Goal: Task Accomplishment & Management: Use online tool/utility

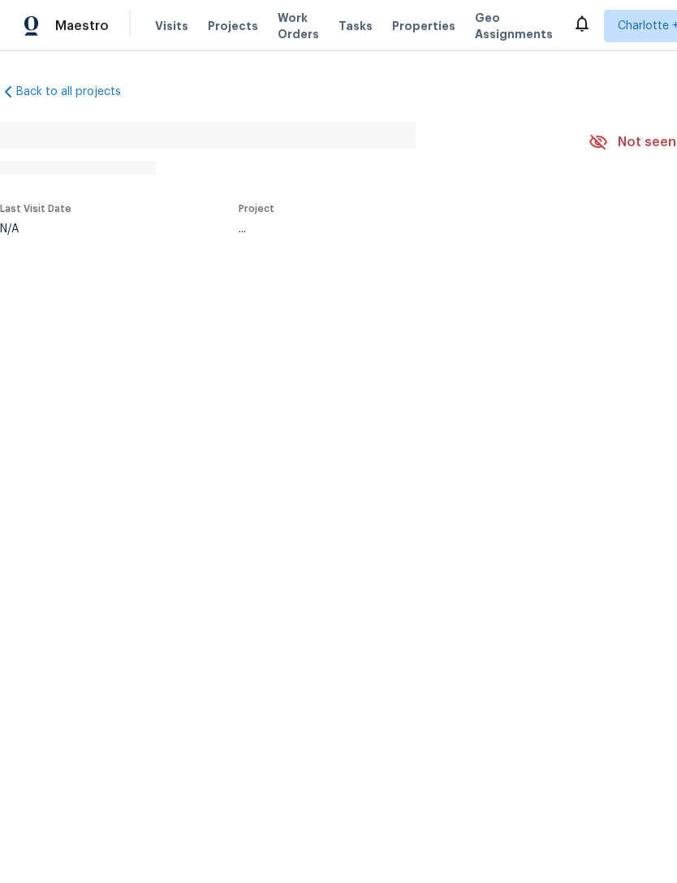
click at [159, 27] on span "Visits" at bounding box center [171, 26] width 33 height 16
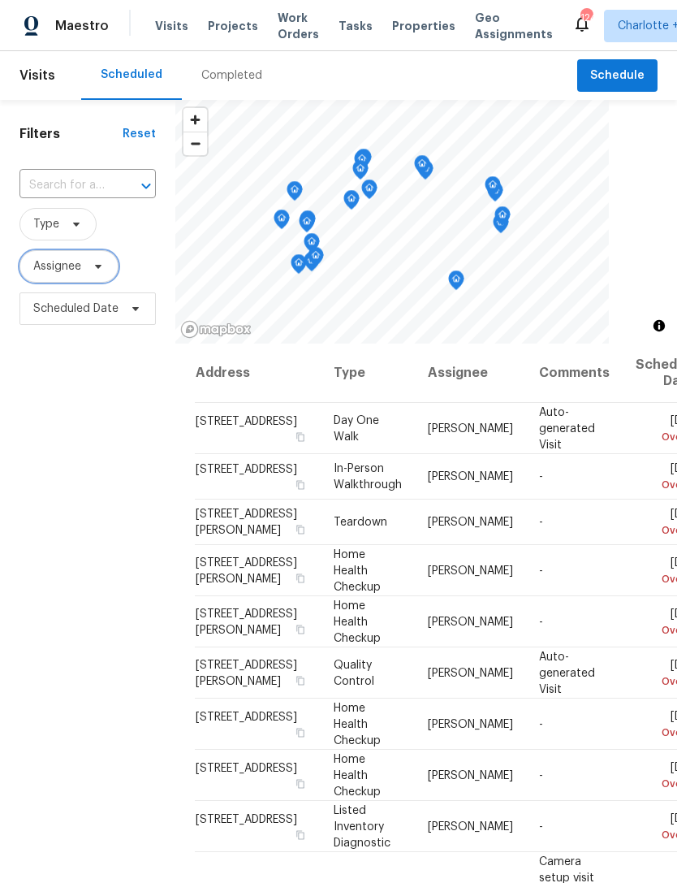
click at [50, 266] on span "Assignee" at bounding box center [57, 266] width 48 height 16
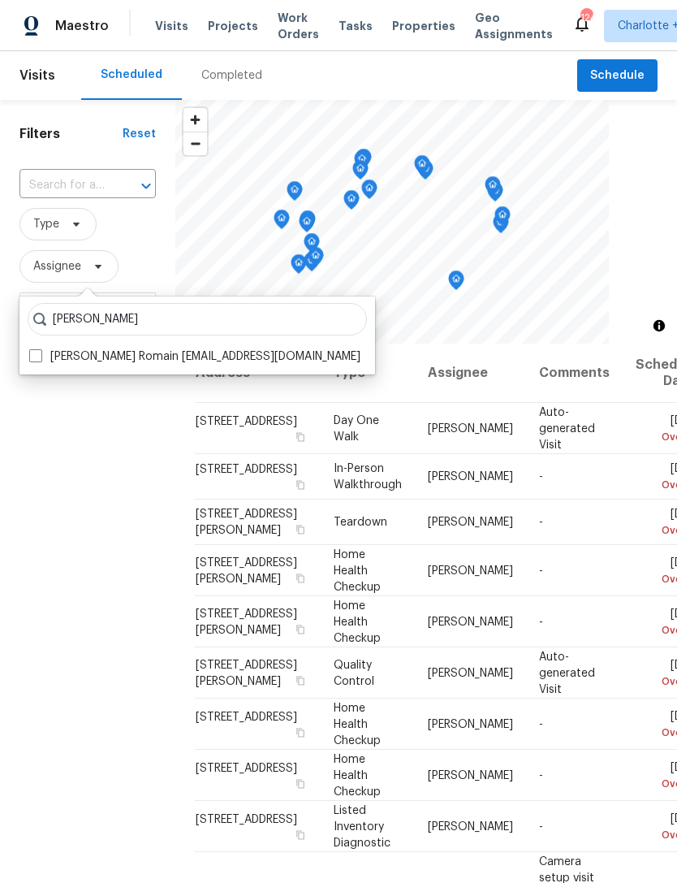
type input "[PERSON_NAME]"
click at [41, 356] on span at bounding box center [35, 355] width 13 height 13
click at [40, 356] on input "[PERSON_NAME] Romain [EMAIL_ADDRESS][DOMAIN_NAME]" at bounding box center [34, 353] width 11 height 11
checkbox input "true"
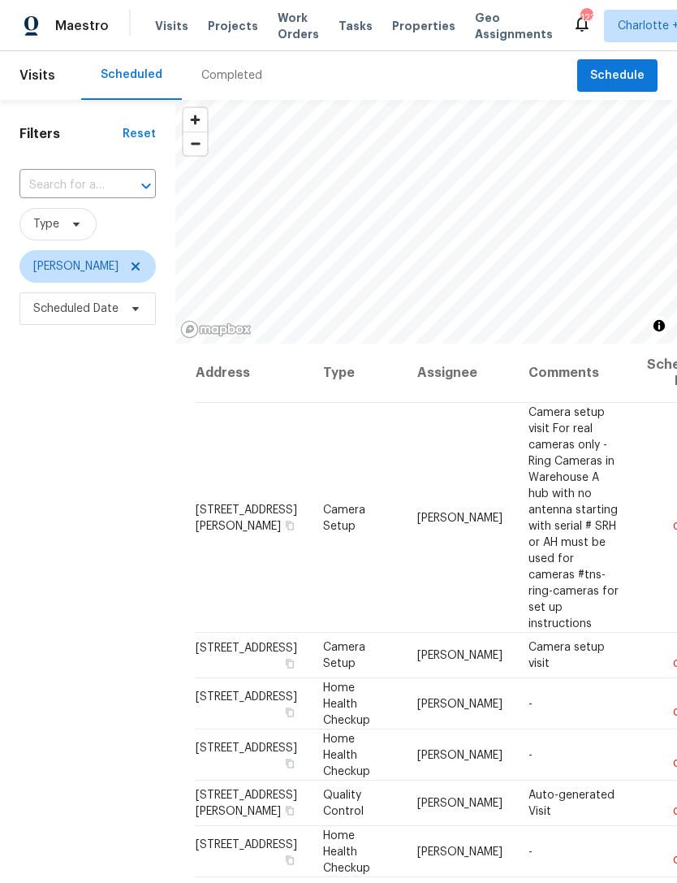
click at [288, 19] on span "Work Orders" at bounding box center [298, 26] width 41 height 32
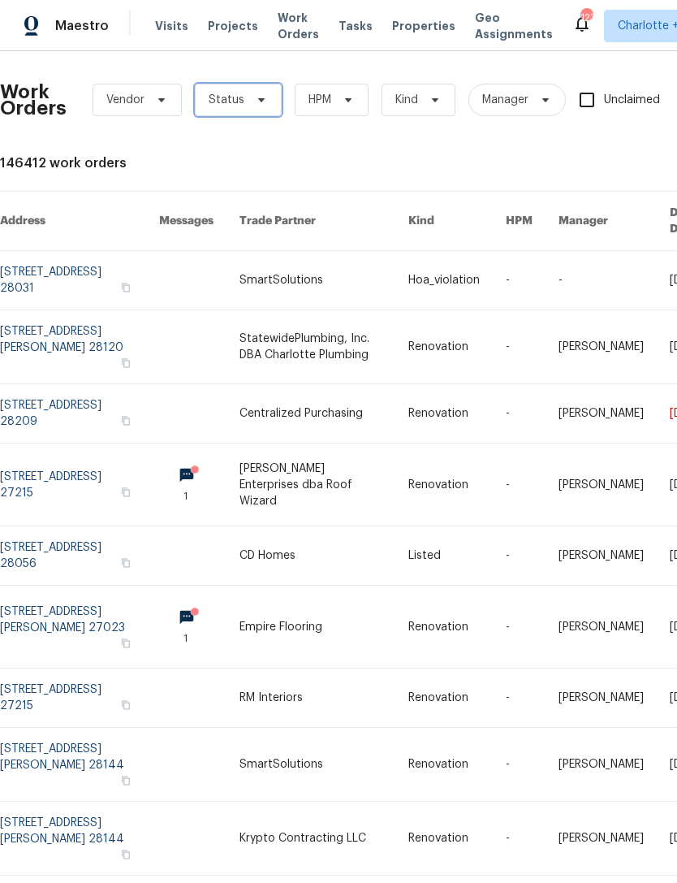
click at [255, 99] on icon at bounding box center [261, 99] width 13 height 13
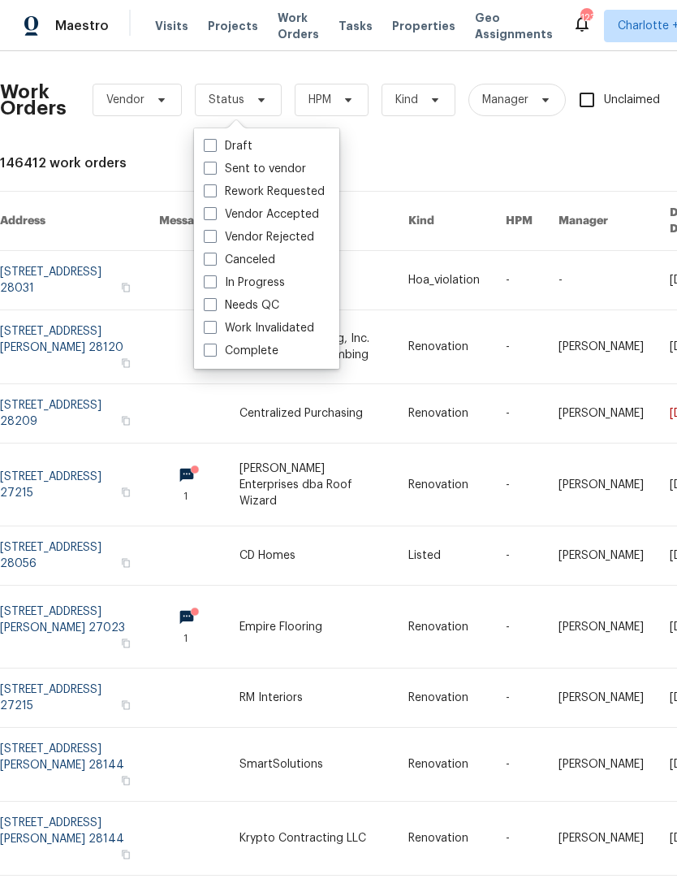
click at [213, 305] on span at bounding box center [210, 304] width 13 height 13
click at [213, 305] on input "Needs QC" at bounding box center [209, 302] width 11 height 11
checkbox input "true"
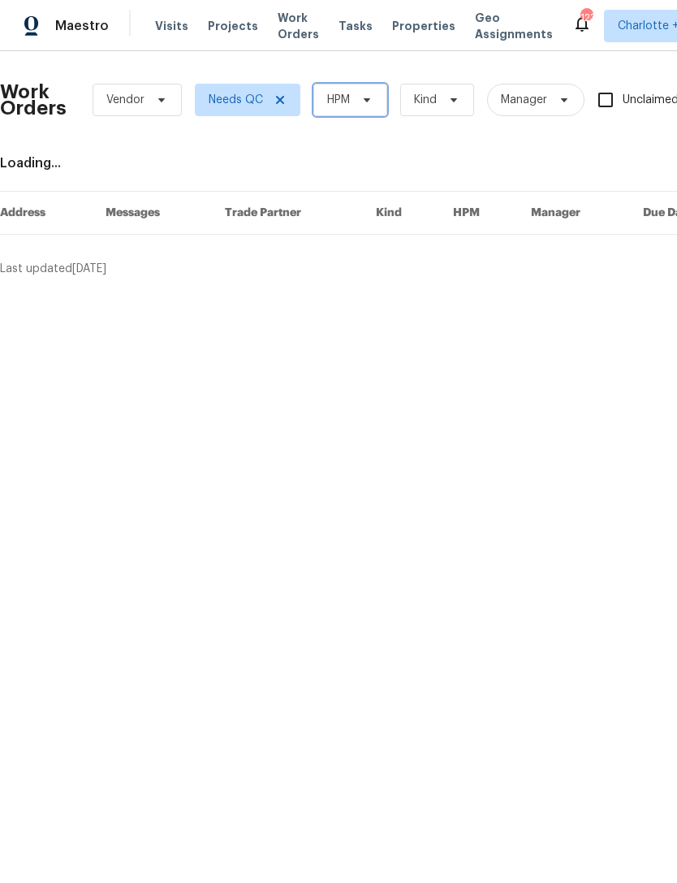
click at [342, 98] on span "HPM" at bounding box center [338, 100] width 23 height 16
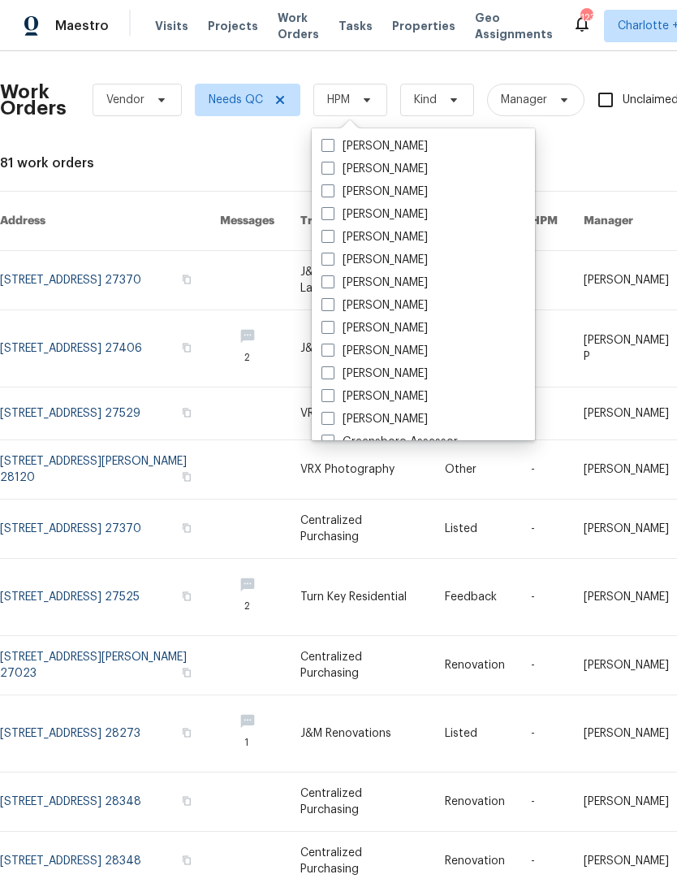
click at [328, 284] on span at bounding box center [328, 281] width 13 height 13
click at [328, 284] on input "[PERSON_NAME]" at bounding box center [327, 280] width 11 height 11
checkbox input "true"
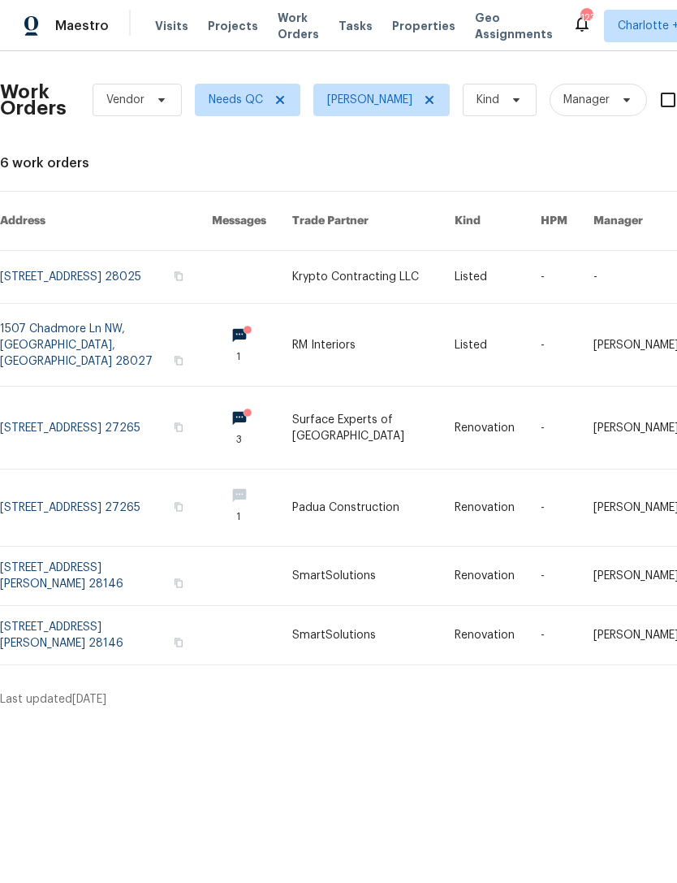
click at [388, 263] on link at bounding box center [373, 277] width 162 height 52
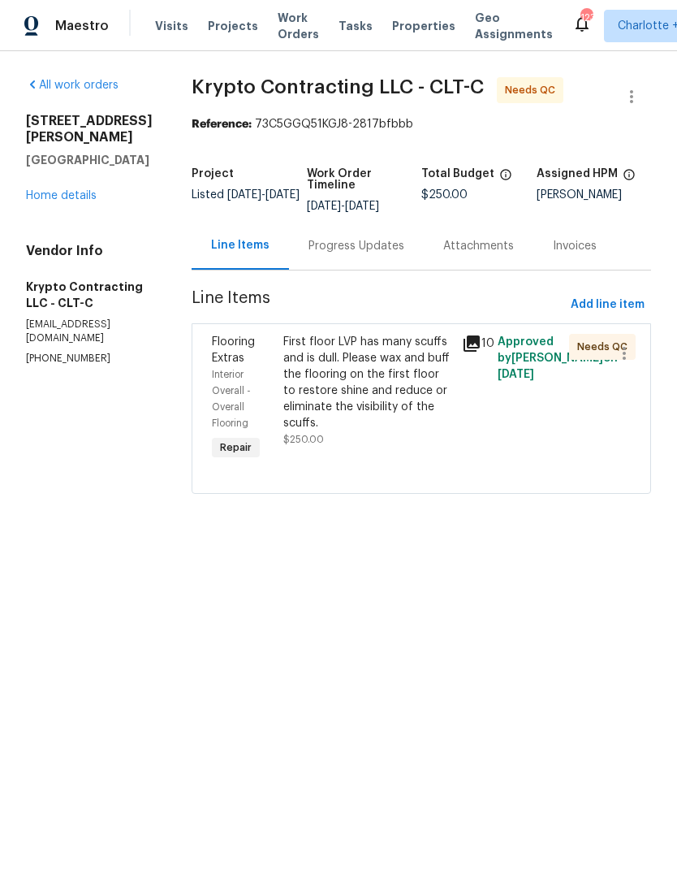
click at [389, 380] on div "First floor LVP has many scuffs and is dull. Please wax and buff the flooring o…" at bounding box center [367, 382] width 169 height 97
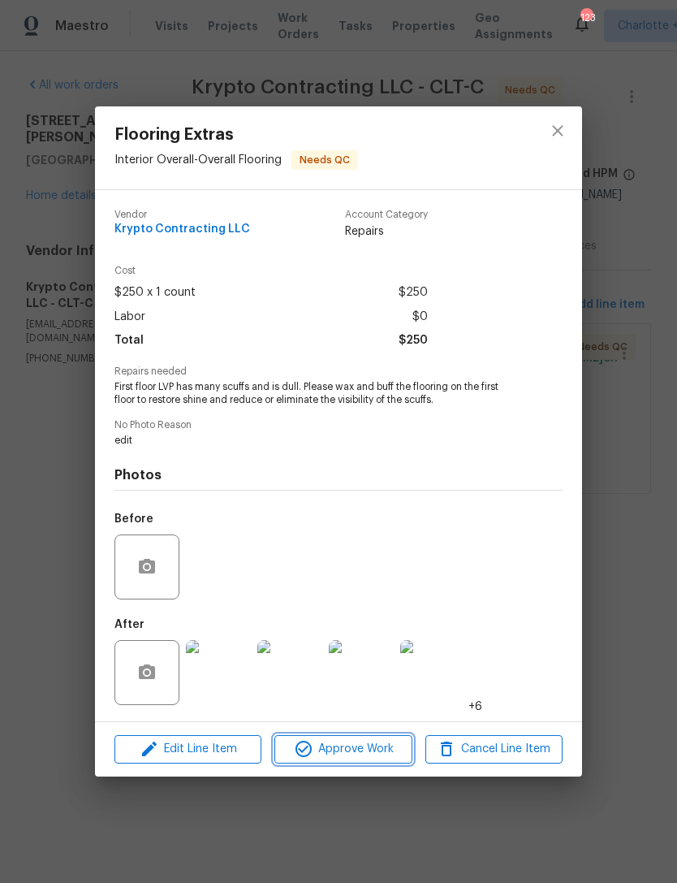
click at [381, 747] on span "Approve Work" at bounding box center [343, 749] width 128 height 20
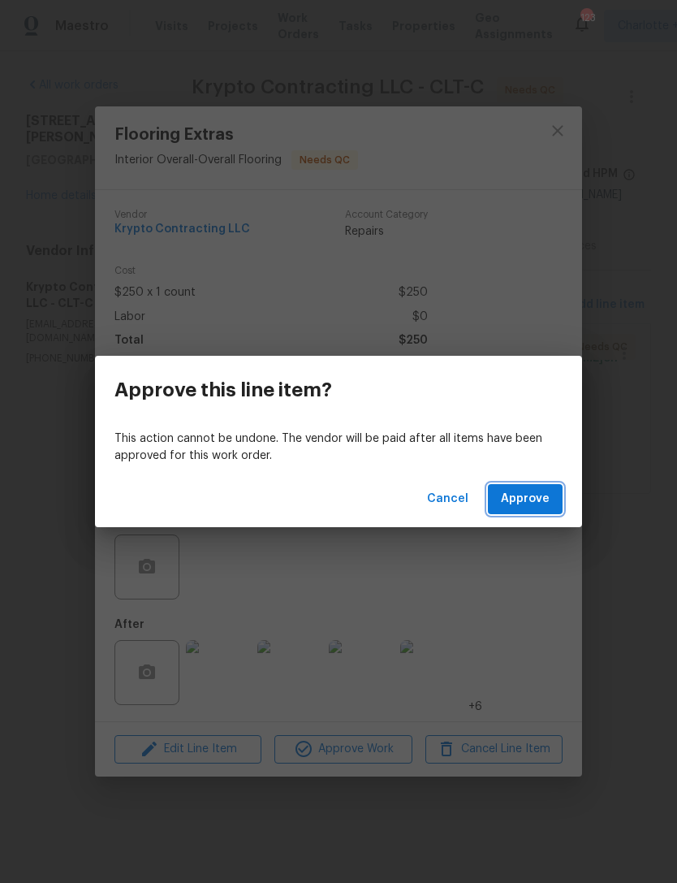
click at [538, 503] on span "Approve" at bounding box center [525, 499] width 49 height 20
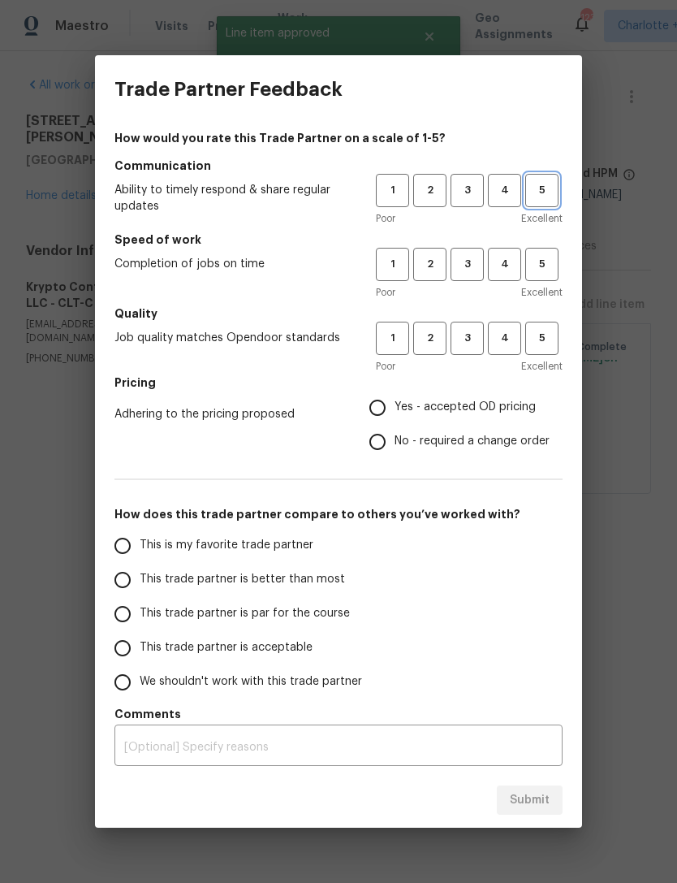
click at [543, 187] on span "5" at bounding box center [542, 190] width 30 height 19
click at [547, 253] on button "5" at bounding box center [542, 264] width 33 height 33
click at [550, 351] on button "5" at bounding box center [542, 338] width 33 height 33
click at [373, 413] on input "Yes - accepted OD pricing" at bounding box center [378, 408] width 34 height 34
radio input "true"
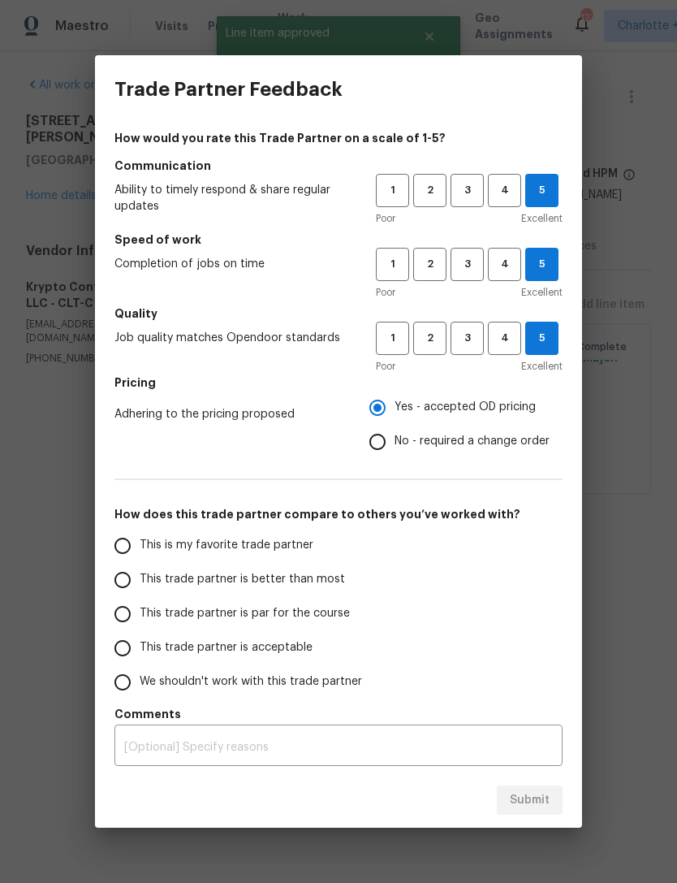
click at [132, 553] on input "This is my favorite trade partner" at bounding box center [123, 546] width 34 height 34
click at [541, 798] on span "Submit" at bounding box center [530, 800] width 40 height 20
radio input "true"
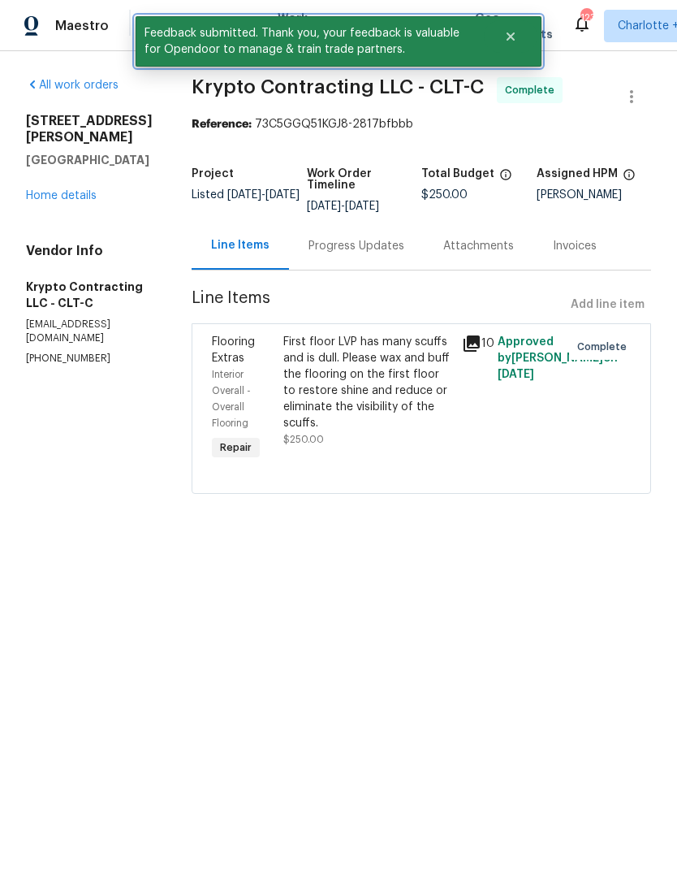
click at [513, 35] on icon "Close" at bounding box center [511, 36] width 8 height 8
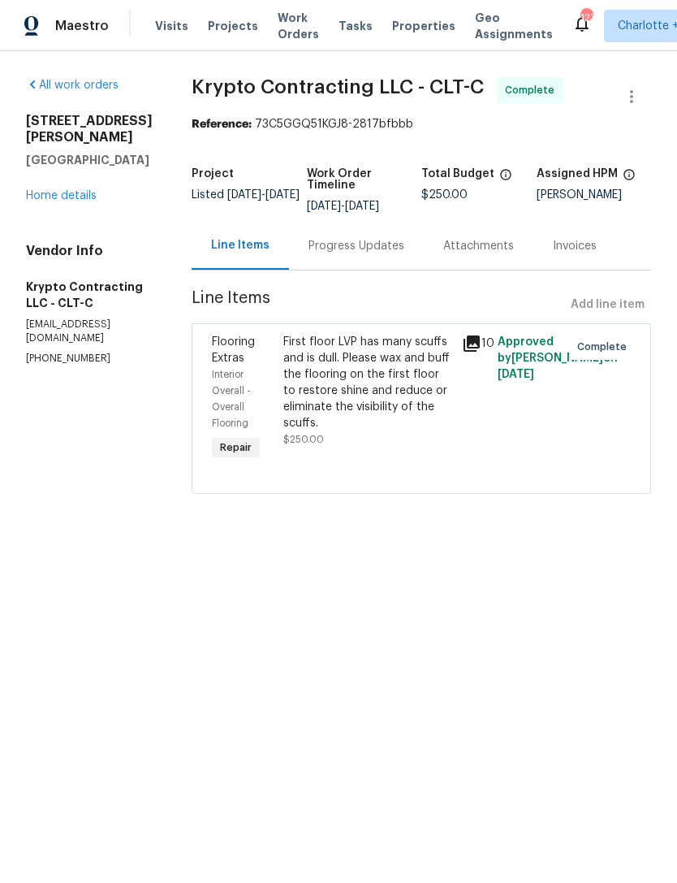
click at [279, 28] on span "Work Orders" at bounding box center [298, 26] width 41 height 32
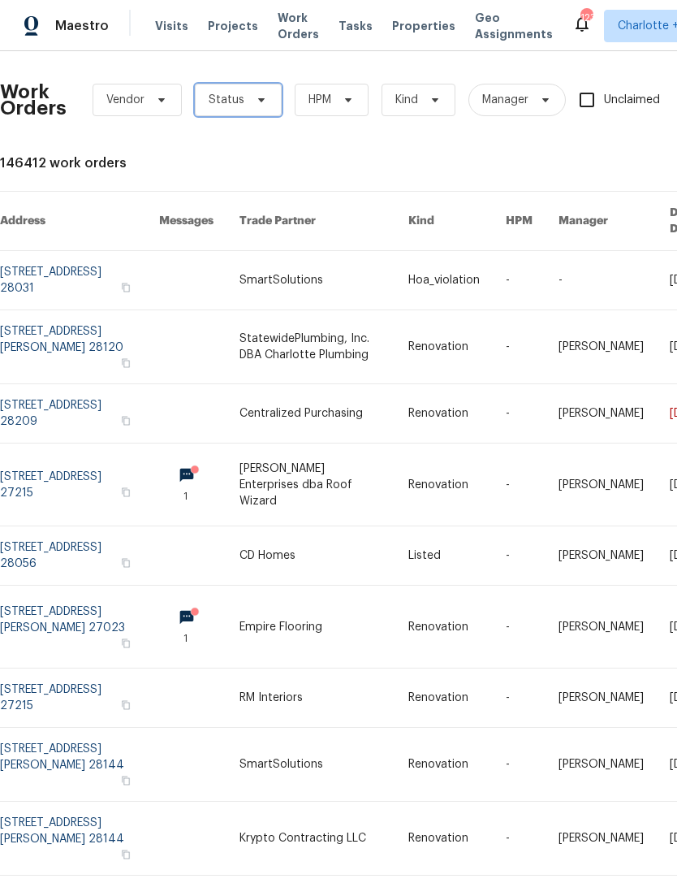
click at [235, 98] on span "Status" at bounding box center [227, 100] width 36 height 16
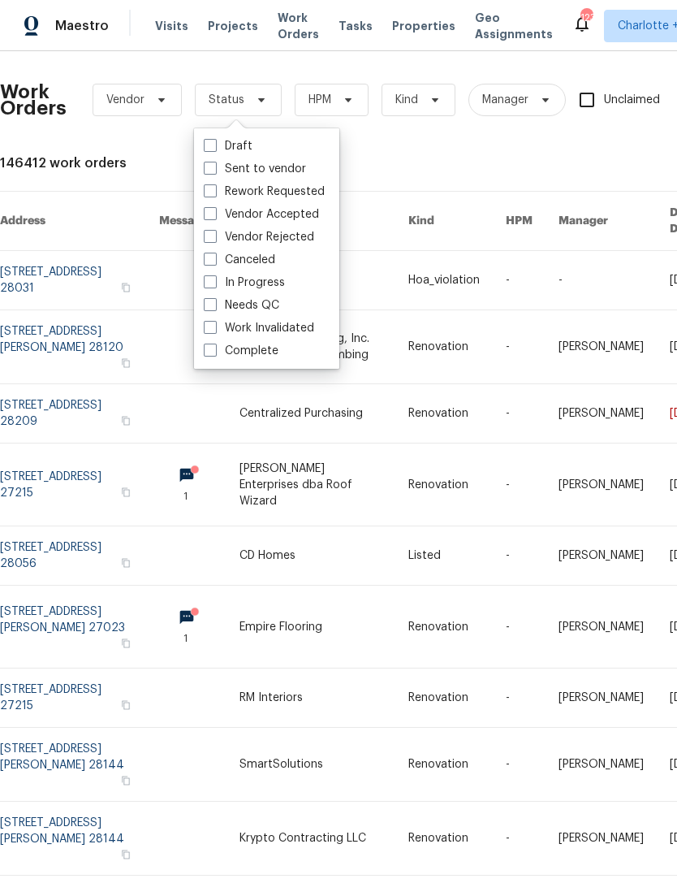
click at [211, 312] on label "Needs QC" at bounding box center [242, 305] width 76 height 16
click at [211, 308] on input "Needs QC" at bounding box center [209, 302] width 11 height 11
checkbox input "true"
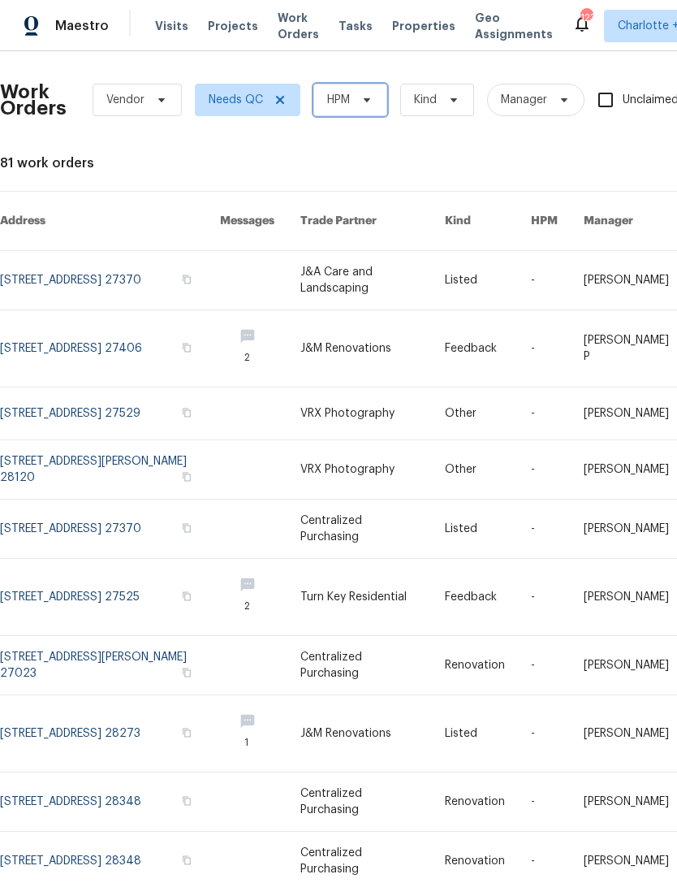
click at [348, 103] on span "HPM" at bounding box center [338, 100] width 23 height 16
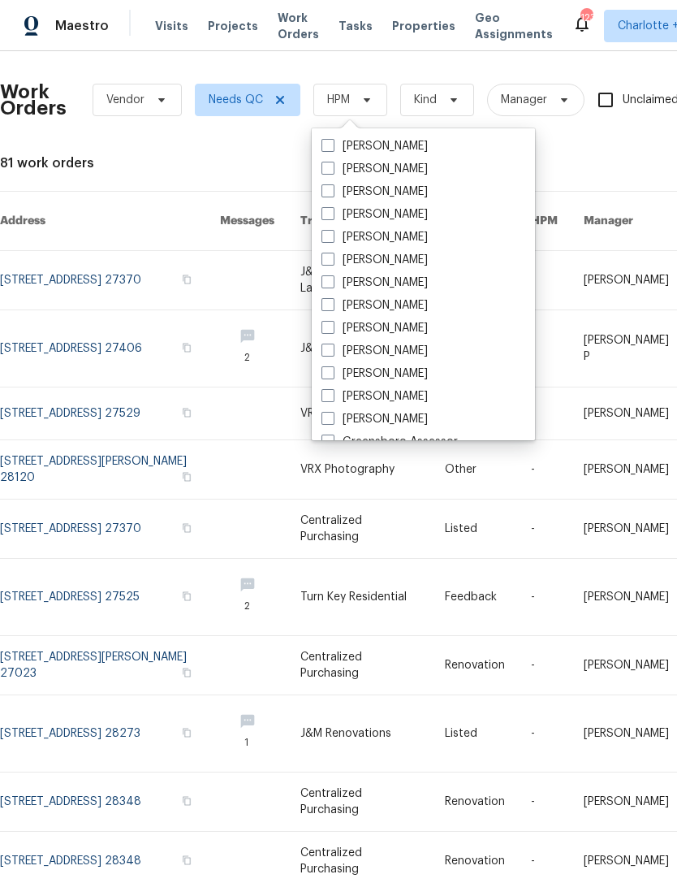
click at [326, 285] on span at bounding box center [328, 281] width 13 height 13
click at [326, 285] on input "[PERSON_NAME]" at bounding box center [327, 280] width 11 height 11
checkbox input "true"
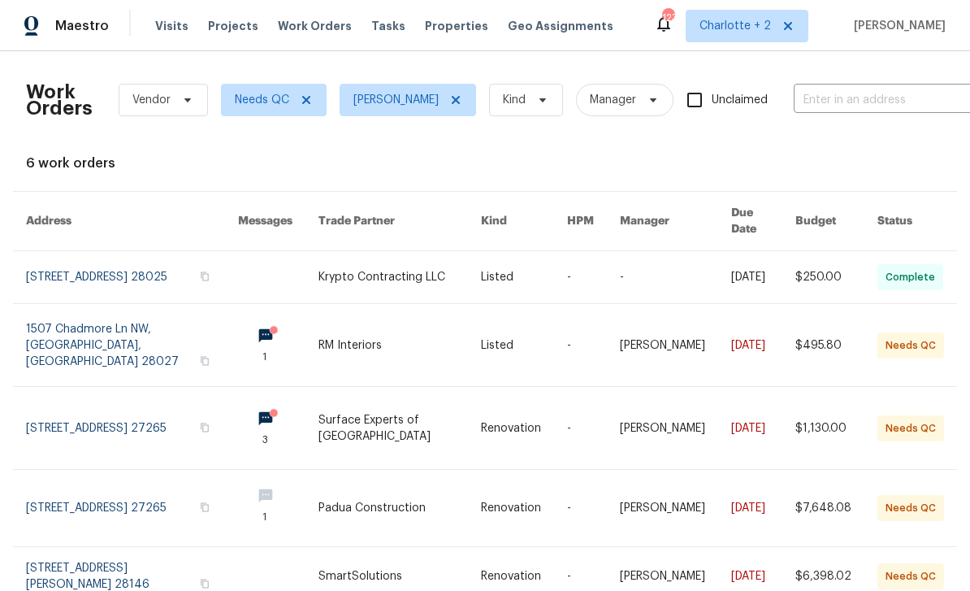
click at [424, 322] on link at bounding box center [399, 345] width 162 height 82
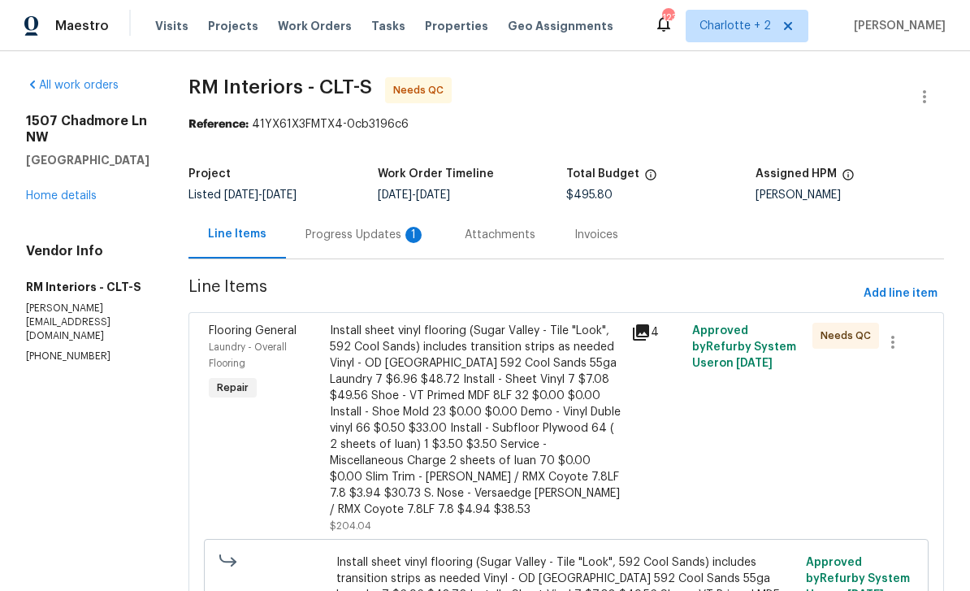
click at [534, 390] on div "Install sheet vinyl flooring (Sugar Valley - Tile "Look", 592 Cool Sands) inclu…" at bounding box center [476, 419] width 292 height 195
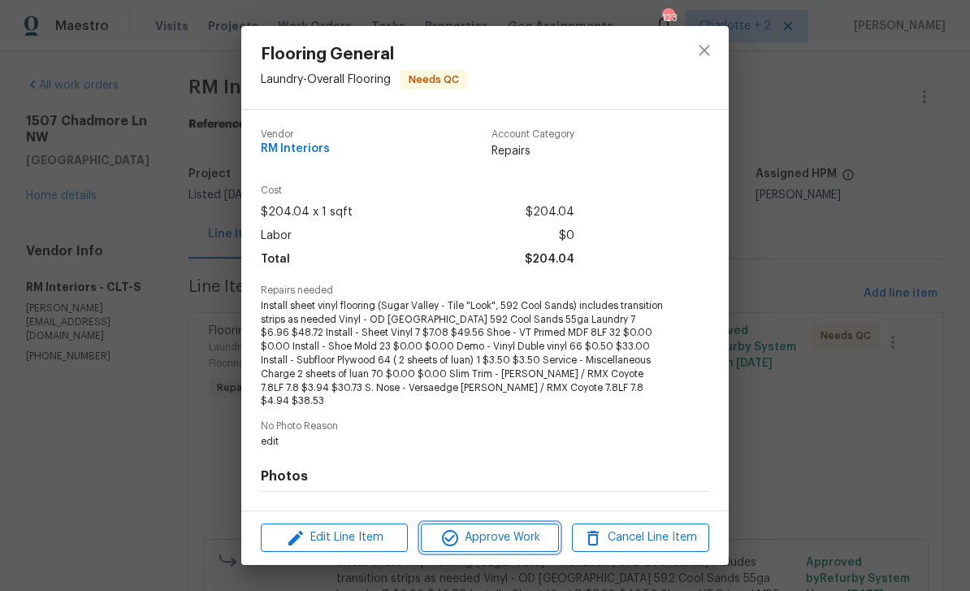
click at [524, 532] on span "Approve Work" at bounding box center [490, 537] width 128 height 20
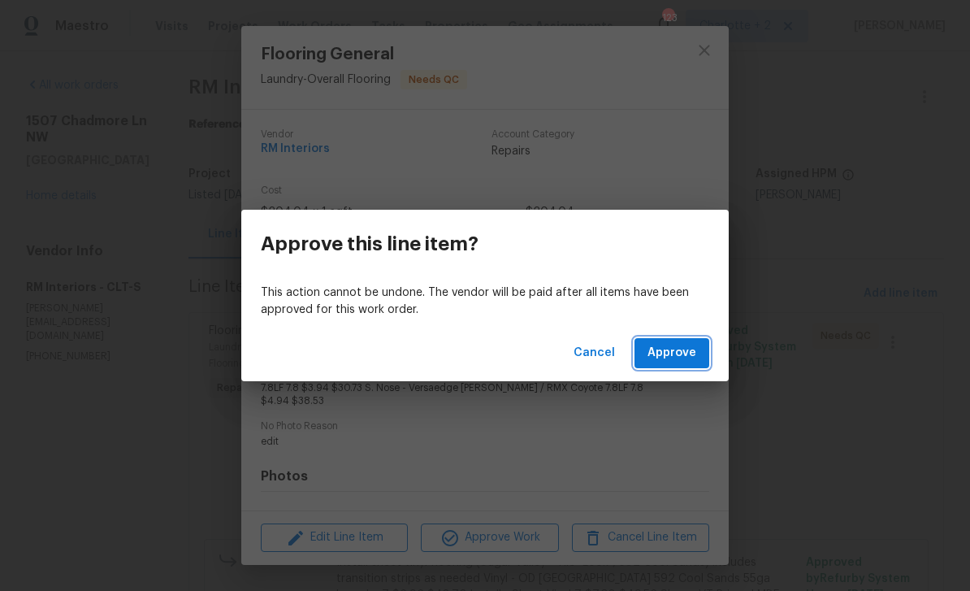
click at [677, 350] on span "Approve" at bounding box center [671, 353] width 49 height 20
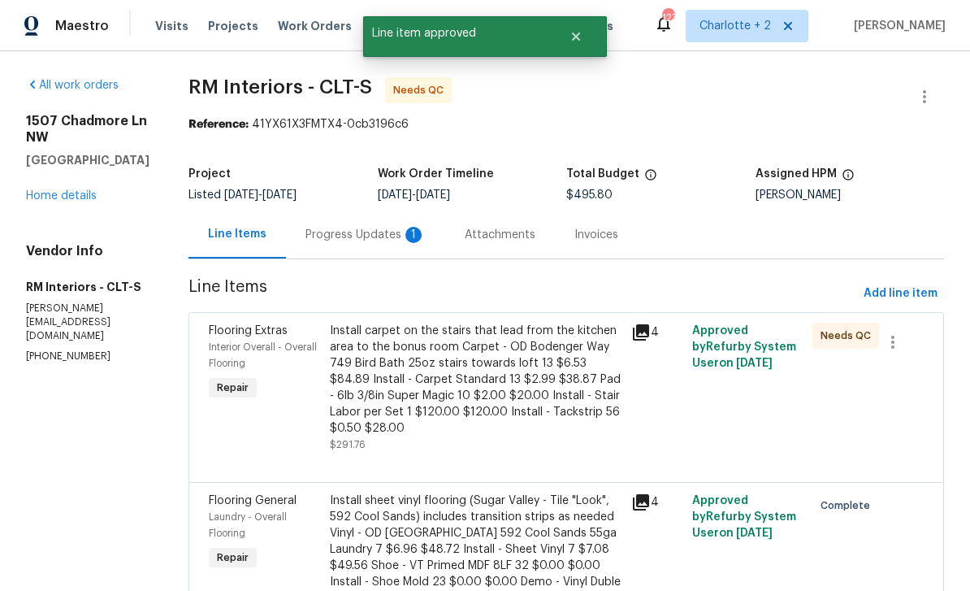
click at [538, 379] on div "Install carpet on the stairs that lead from the kitchen area to the bonus room …" at bounding box center [476, 379] width 292 height 114
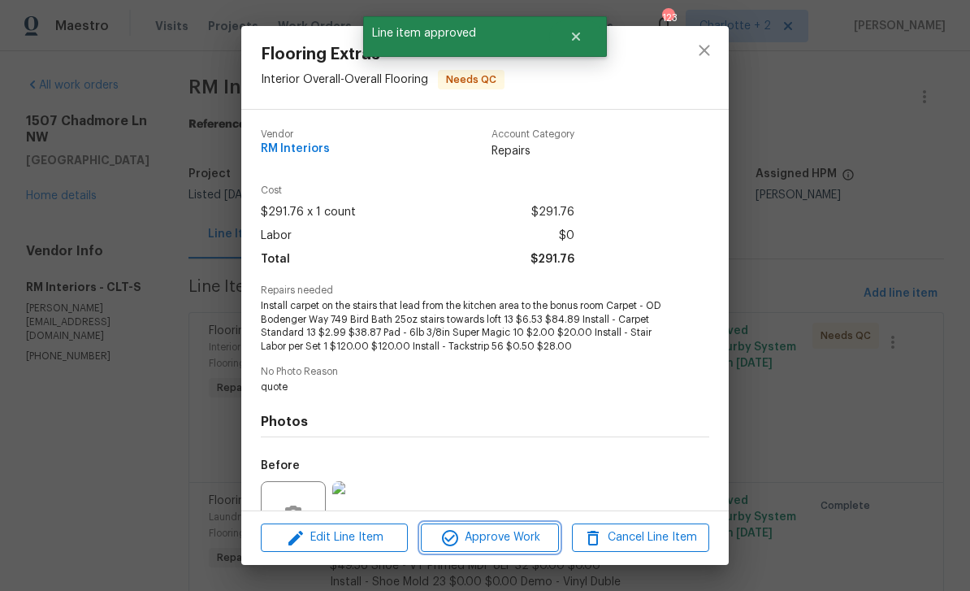
click at [526, 536] on span "Approve Work" at bounding box center [490, 537] width 128 height 20
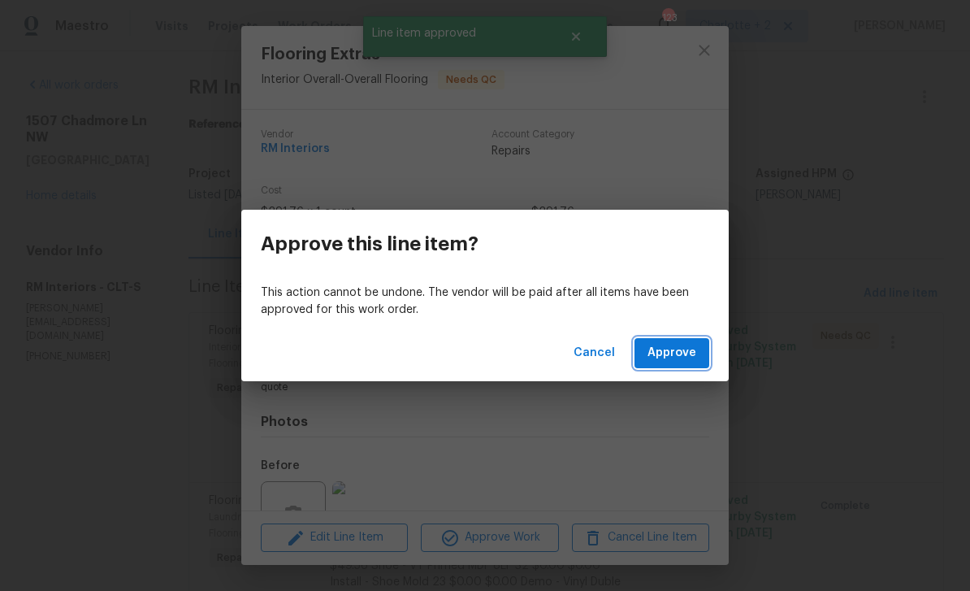
click at [677, 359] on span "Approve" at bounding box center [671, 353] width 49 height 20
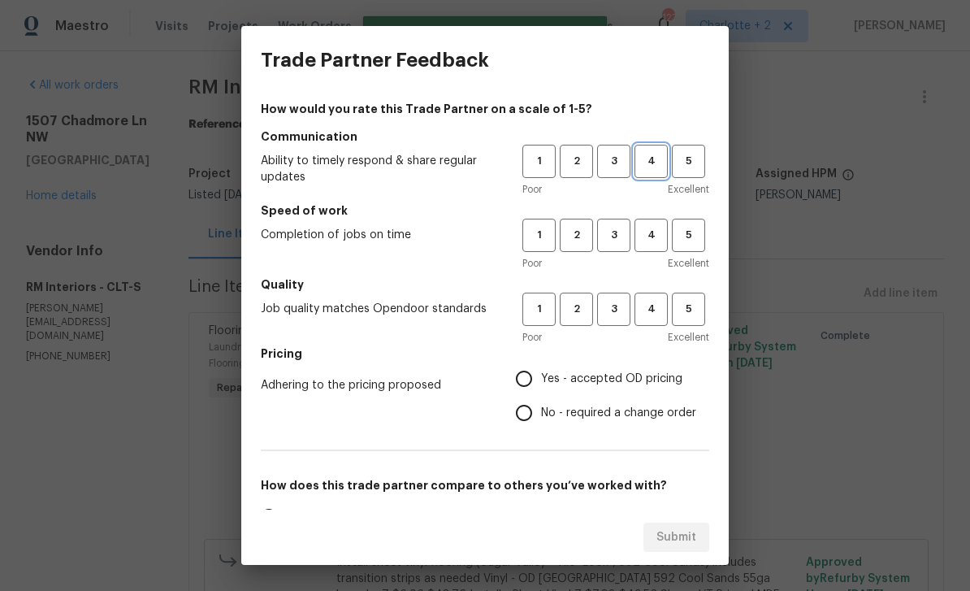
click at [649, 154] on span "4" at bounding box center [651, 161] width 30 height 19
click at [655, 234] on span "4" at bounding box center [651, 235] width 30 height 19
click at [659, 316] on span "4" at bounding box center [651, 309] width 30 height 19
click at [534, 413] on input "No - required a change order" at bounding box center [524, 413] width 34 height 34
radio input "true"
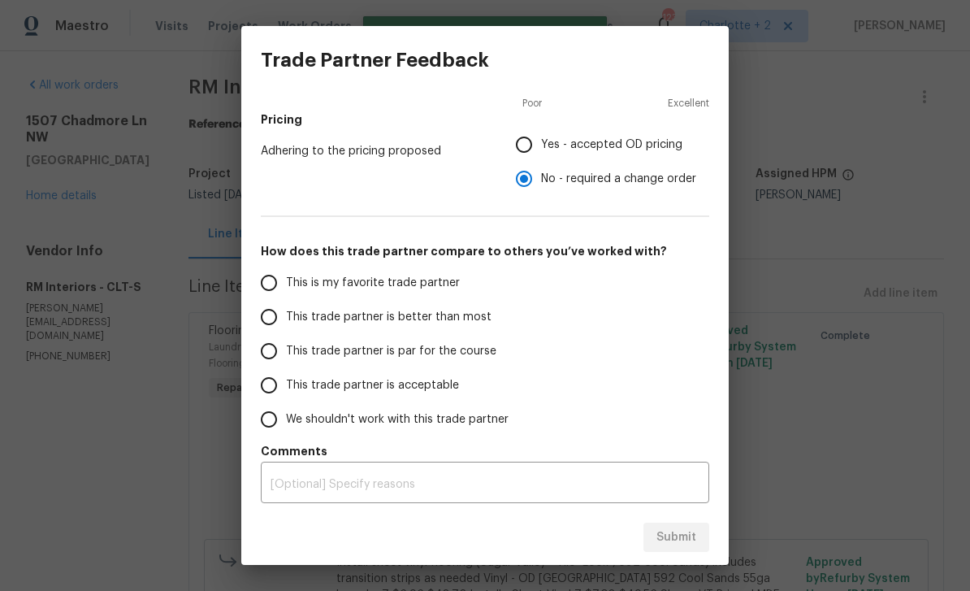
scroll to position [234, 0]
click at [266, 318] on input "This trade partner is better than most" at bounding box center [269, 317] width 34 height 34
click at [677, 539] on button "Submit" at bounding box center [676, 537] width 66 height 30
radio input "true"
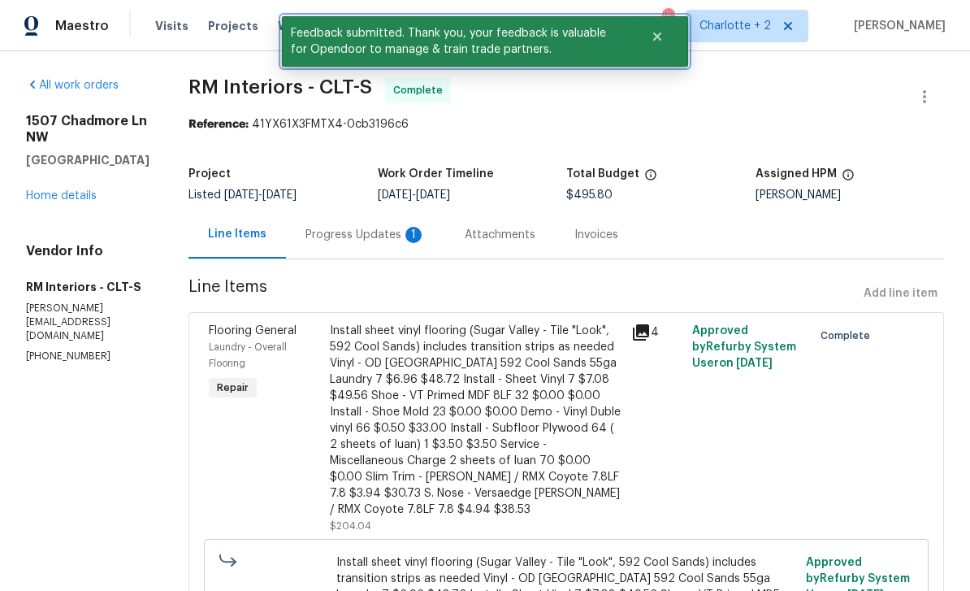
click at [660, 34] on icon "Close" at bounding box center [657, 36] width 8 height 8
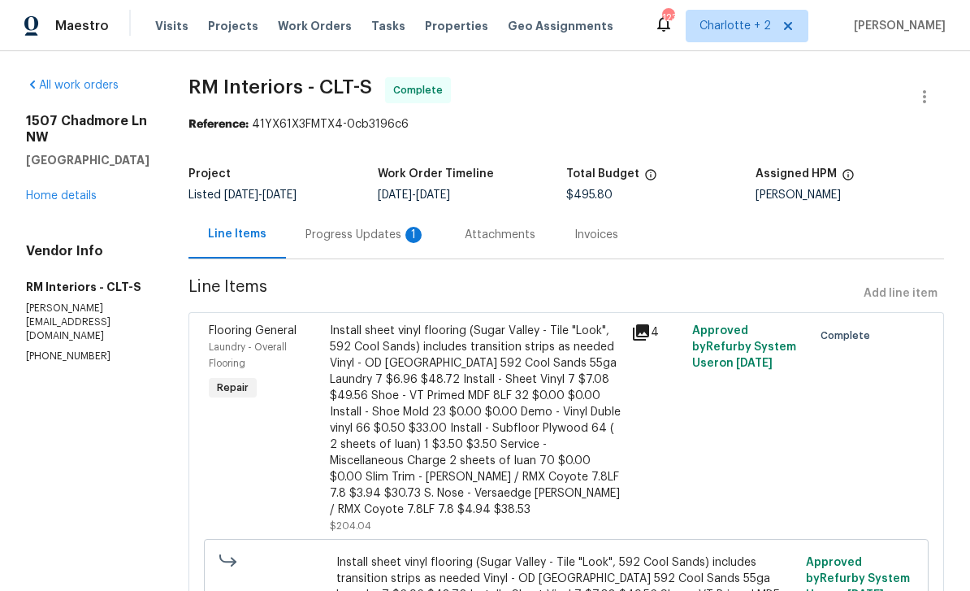
click at [319, 29] on span "Work Orders" at bounding box center [315, 26] width 74 height 16
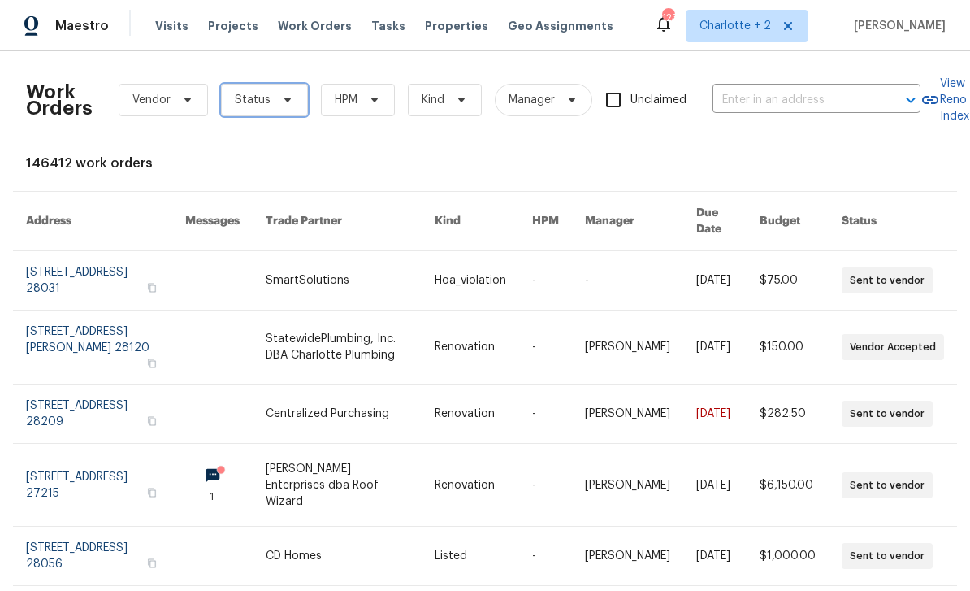
click at [274, 107] on span "Status" at bounding box center [264, 100] width 87 height 32
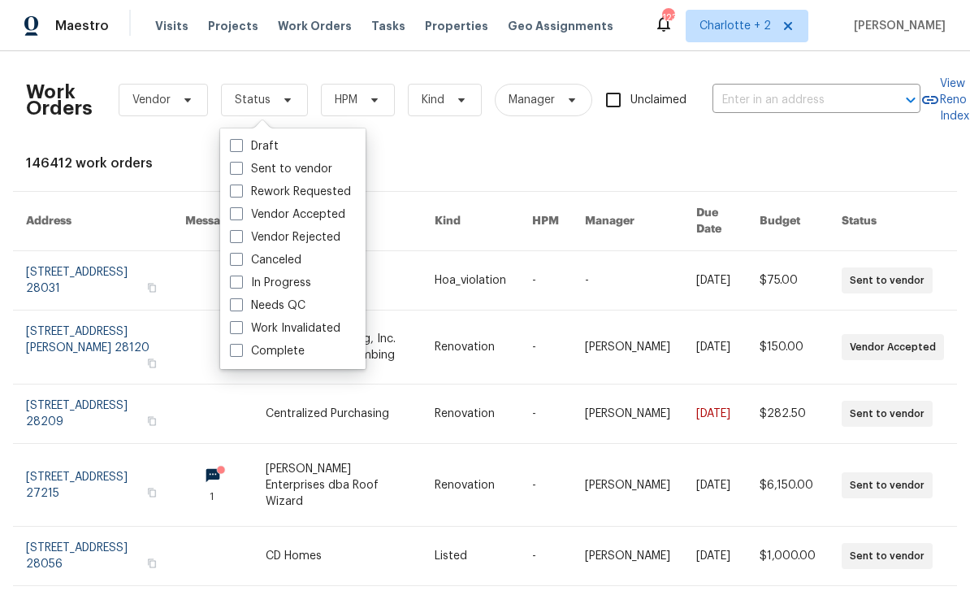
click at [245, 301] on label "Needs QC" at bounding box center [268, 305] width 76 height 16
click at [240, 301] on input "Needs QC" at bounding box center [235, 302] width 11 height 11
checkbox input "true"
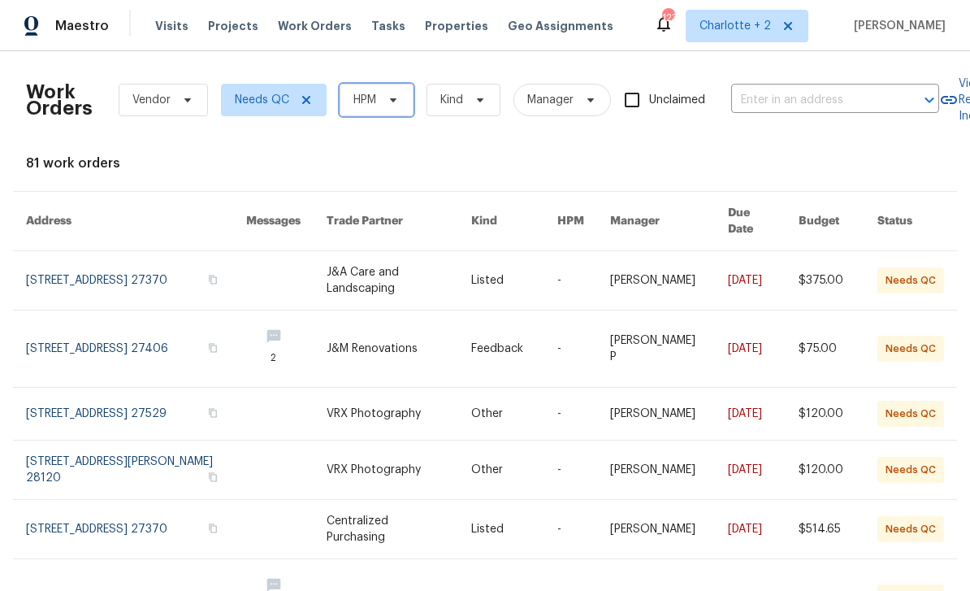
click at [387, 104] on icon at bounding box center [393, 99] width 13 height 13
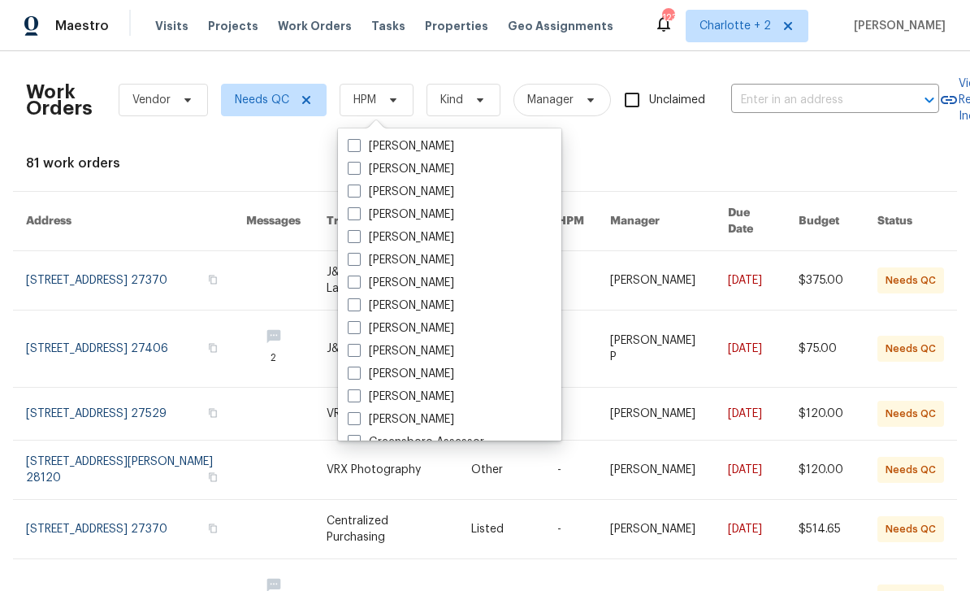
click at [360, 279] on span at bounding box center [354, 281] width 13 height 13
click at [358, 279] on input "[PERSON_NAME]" at bounding box center [353, 280] width 11 height 11
checkbox input "true"
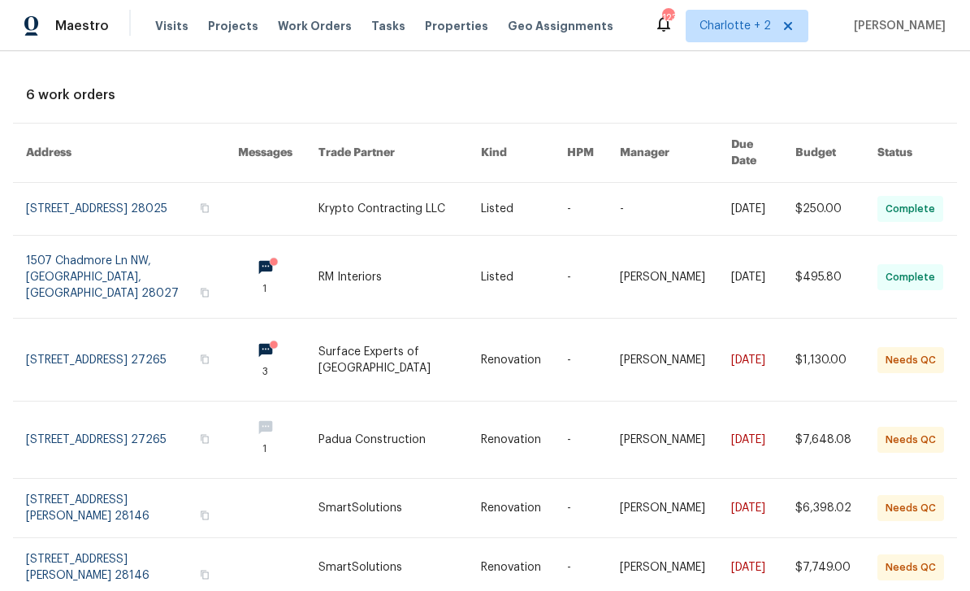
scroll to position [52, 0]
click at [546, 478] on link at bounding box center [524, 507] width 86 height 58
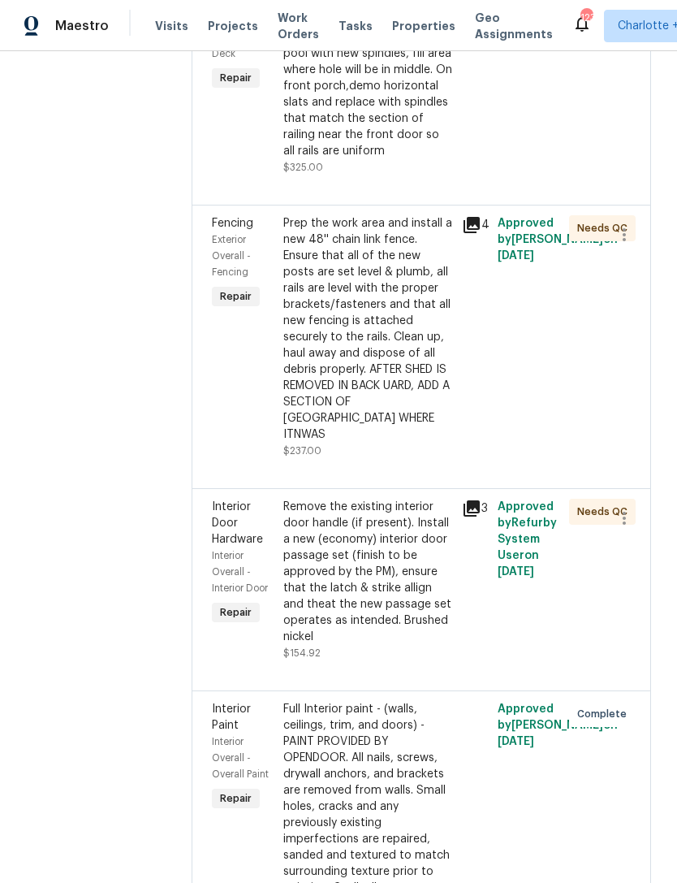
scroll to position [630, 0]
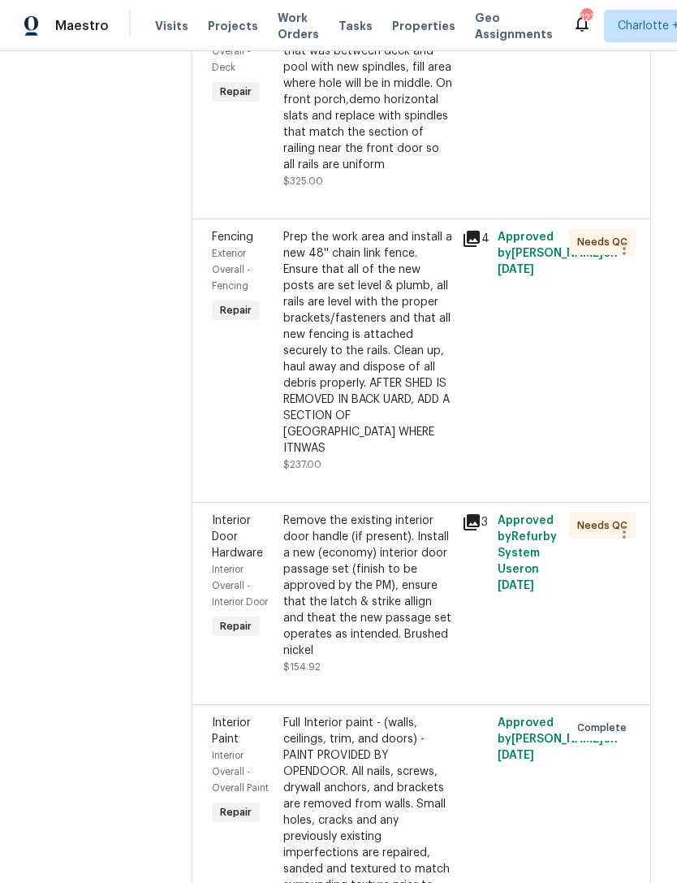
click at [391, 578] on div "Remove the existing interior door handle (if present). Install a new (economy) …" at bounding box center [367, 586] width 169 height 146
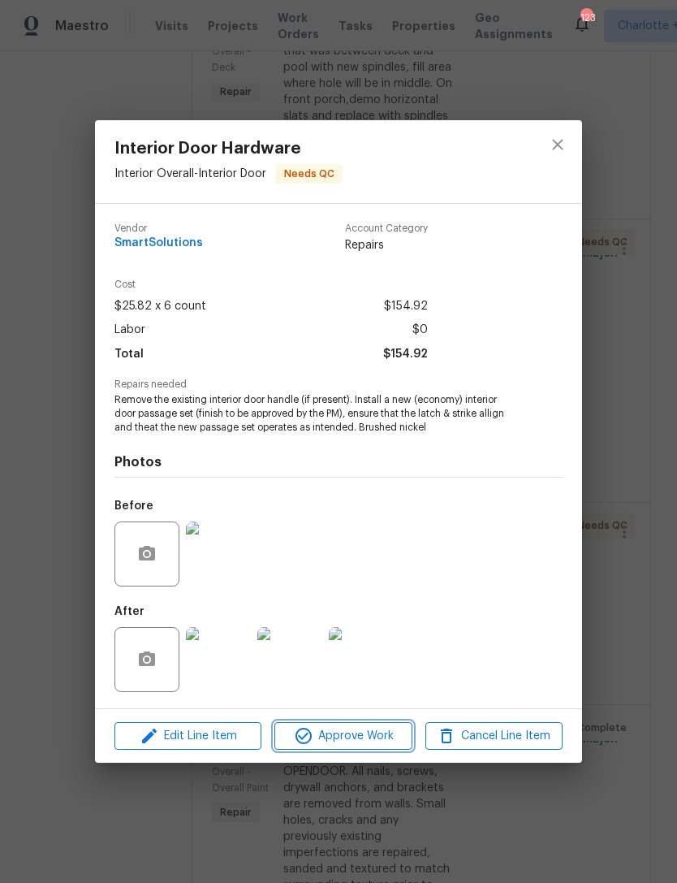
click at [380, 737] on span "Approve Work" at bounding box center [343, 736] width 128 height 20
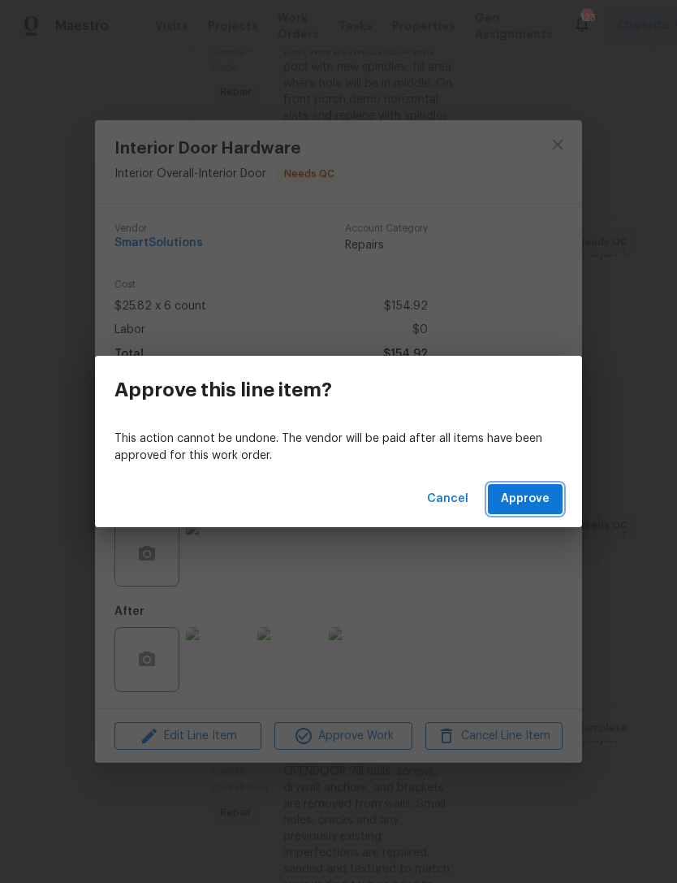
click at [544, 501] on span "Approve" at bounding box center [525, 499] width 49 height 20
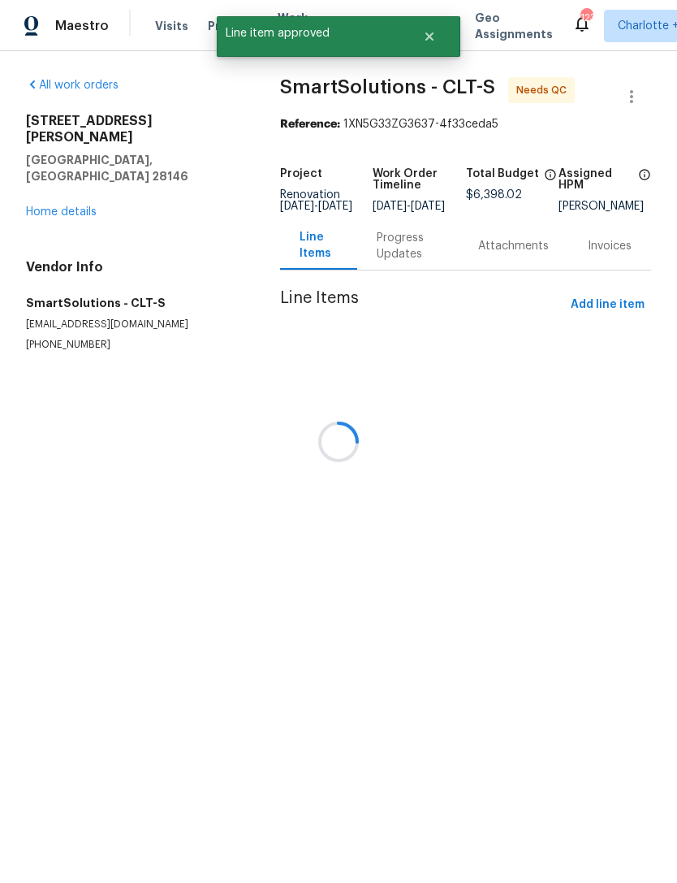
scroll to position [0, 0]
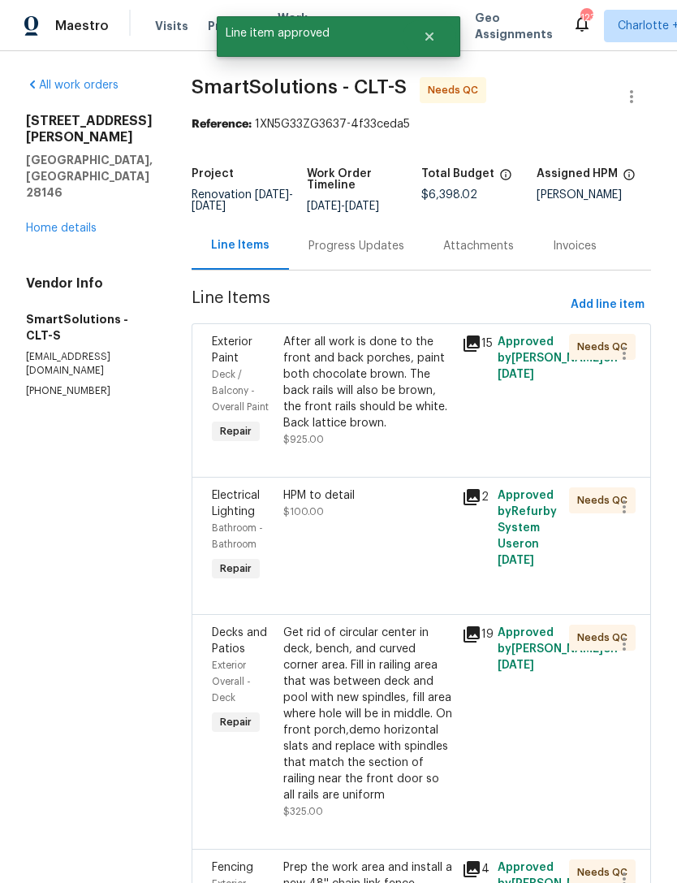
click at [415, 520] on div "HPM to detail $100.00" at bounding box center [367, 503] width 169 height 32
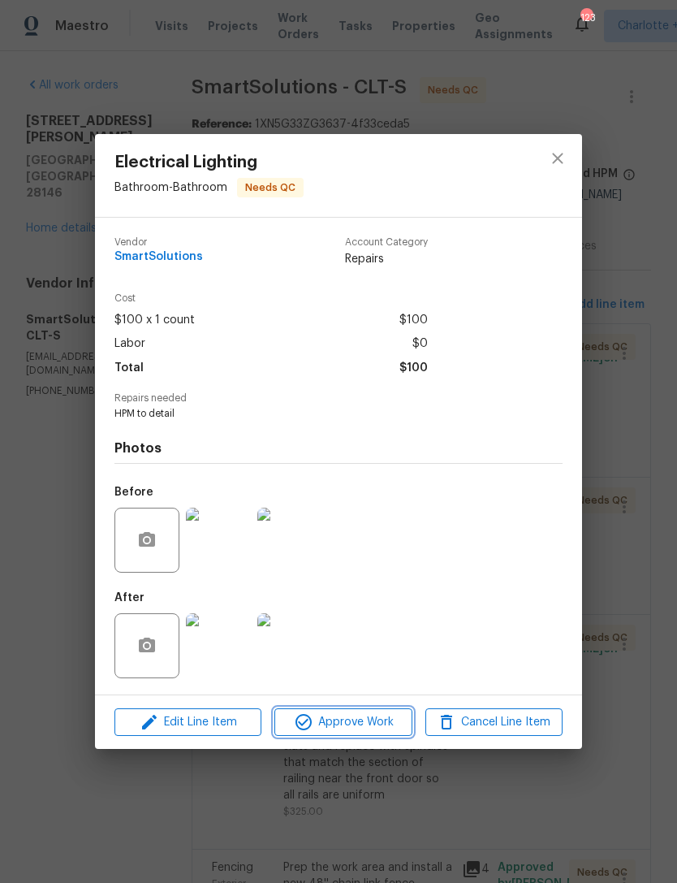
click at [377, 725] on span "Approve Work" at bounding box center [343, 722] width 128 height 20
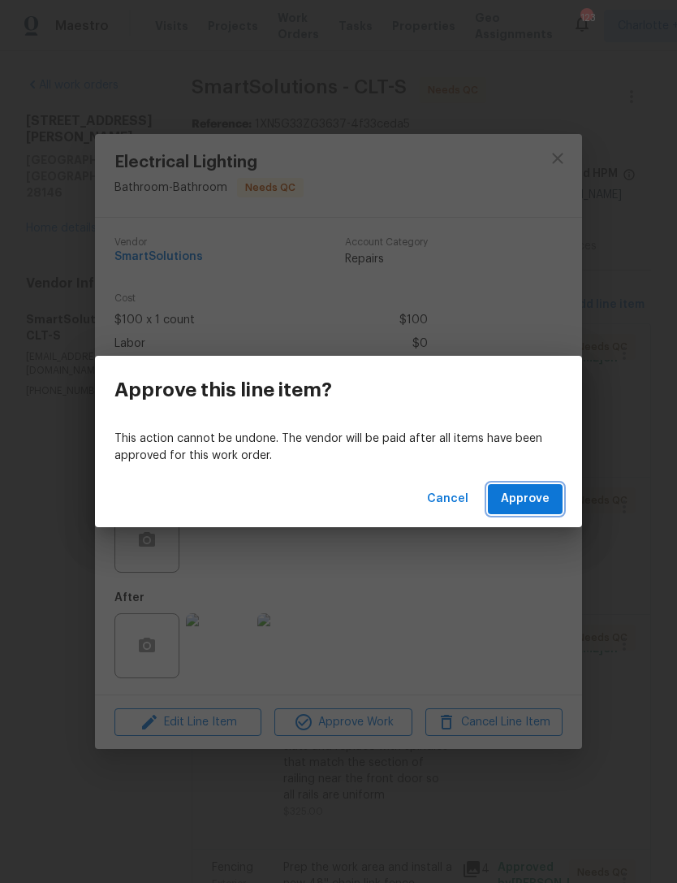
click at [543, 503] on span "Approve" at bounding box center [525, 499] width 49 height 20
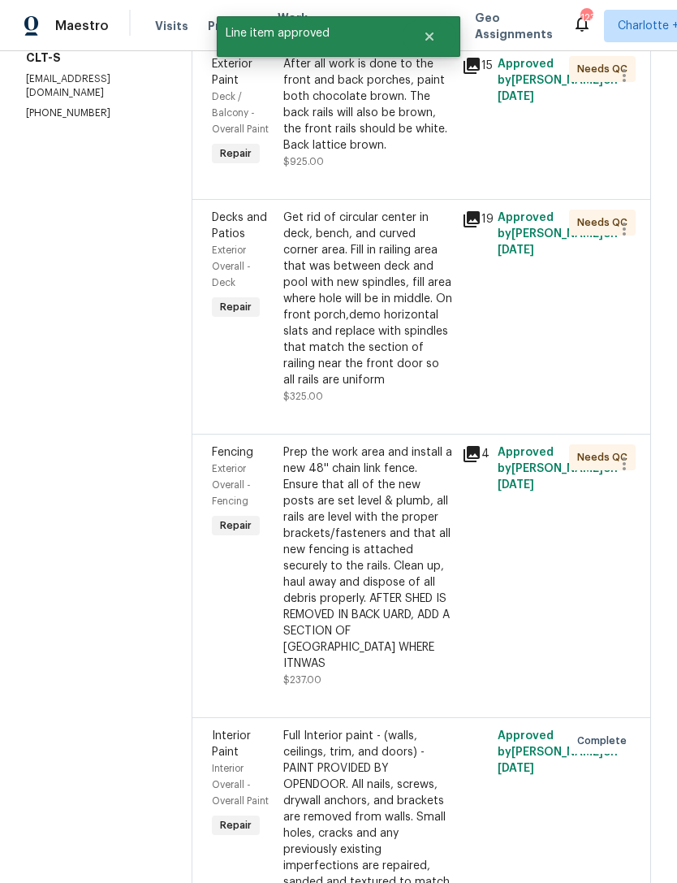
scroll to position [305, 0]
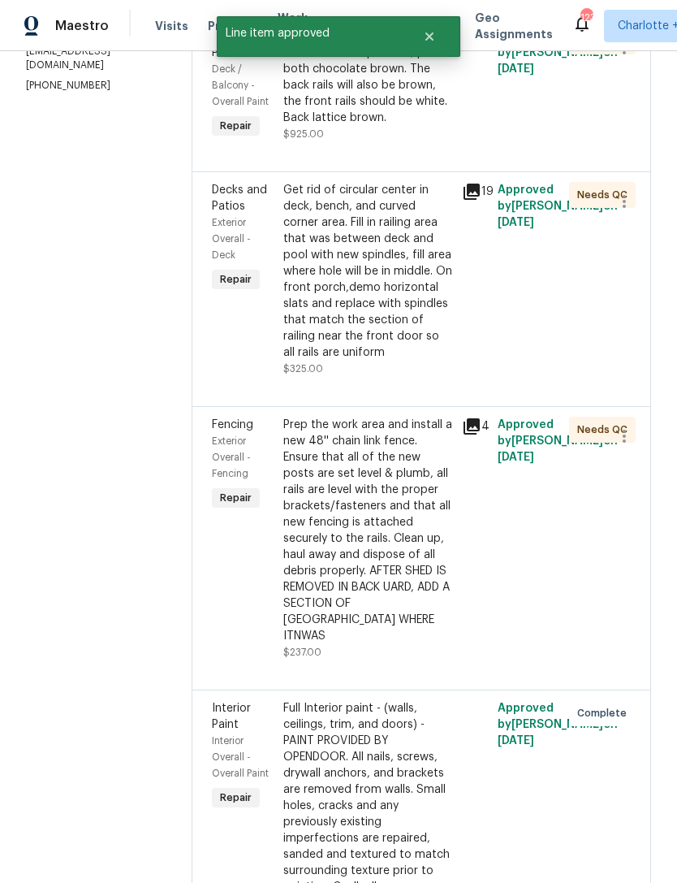
click at [400, 563] on div "Prep the work area and install a new 48'' chain link fence. Ensure that all of …" at bounding box center [367, 530] width 169 height 227
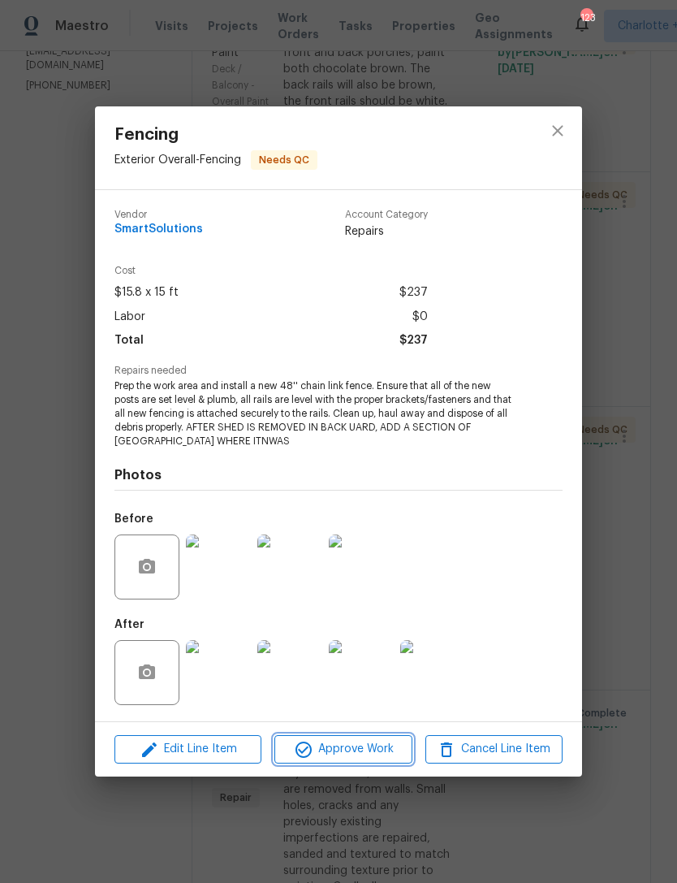
click at [387, 747] on span "Approve Work" at bounding box center [343, 749] width 128 height 20
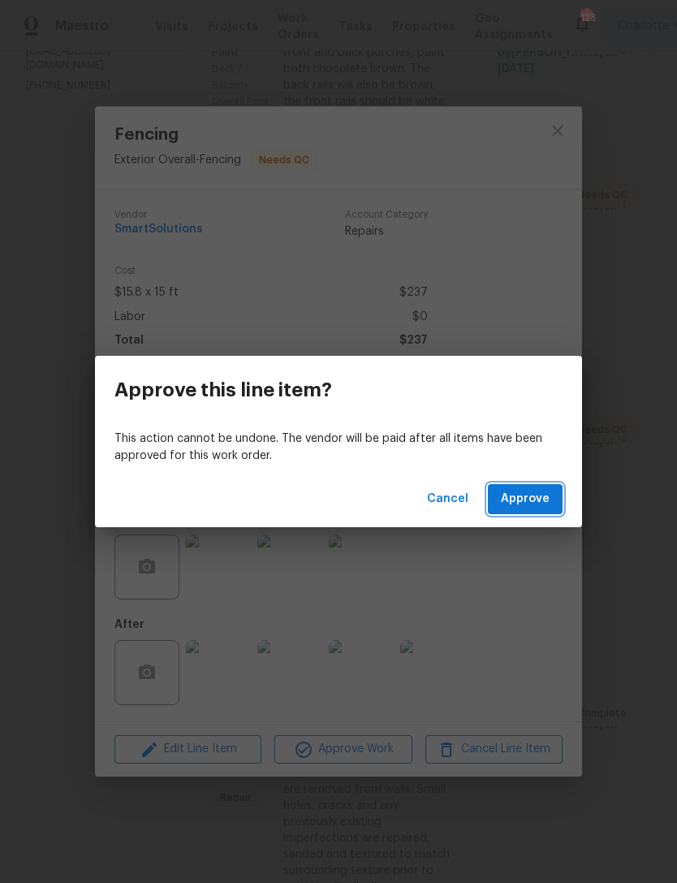
click at [543, 497] on span "Approve" at bounding box center [525, 499] width 49 height 20
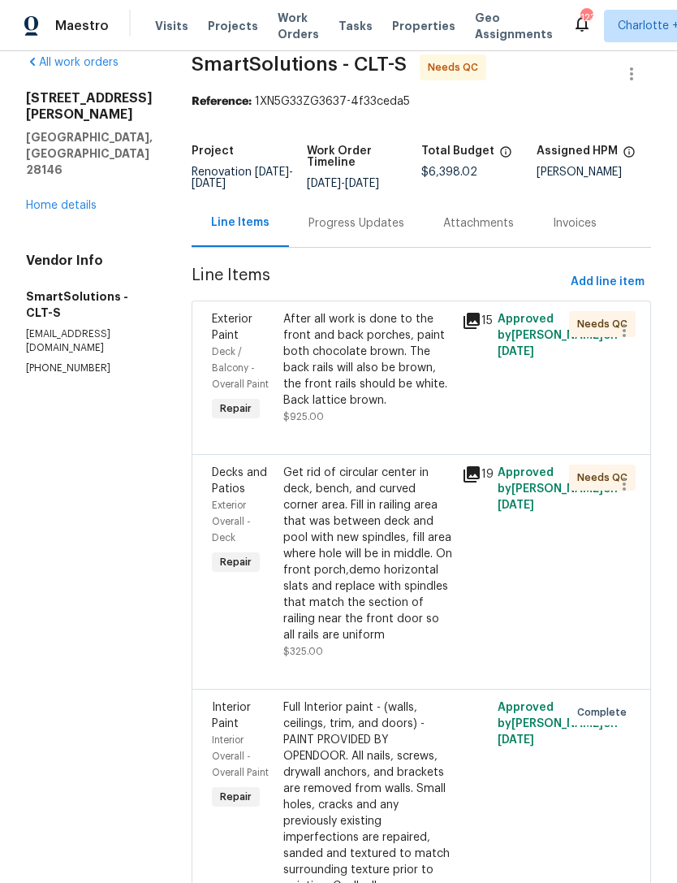
scroll to position [6, 0]
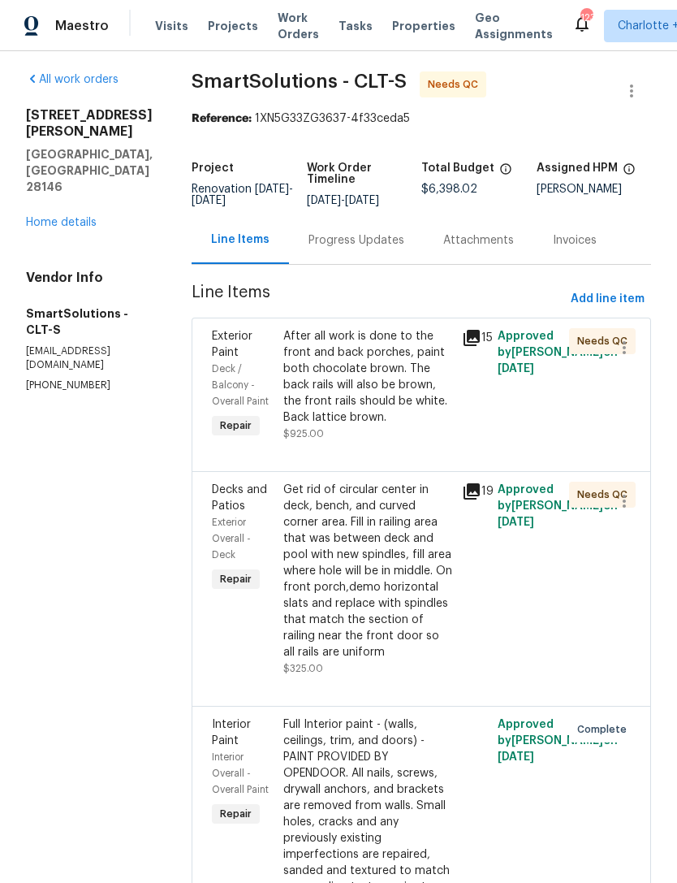
click at [284, 24] on span "Work Orders" at bounding box center [298, 26] width 41 height 32
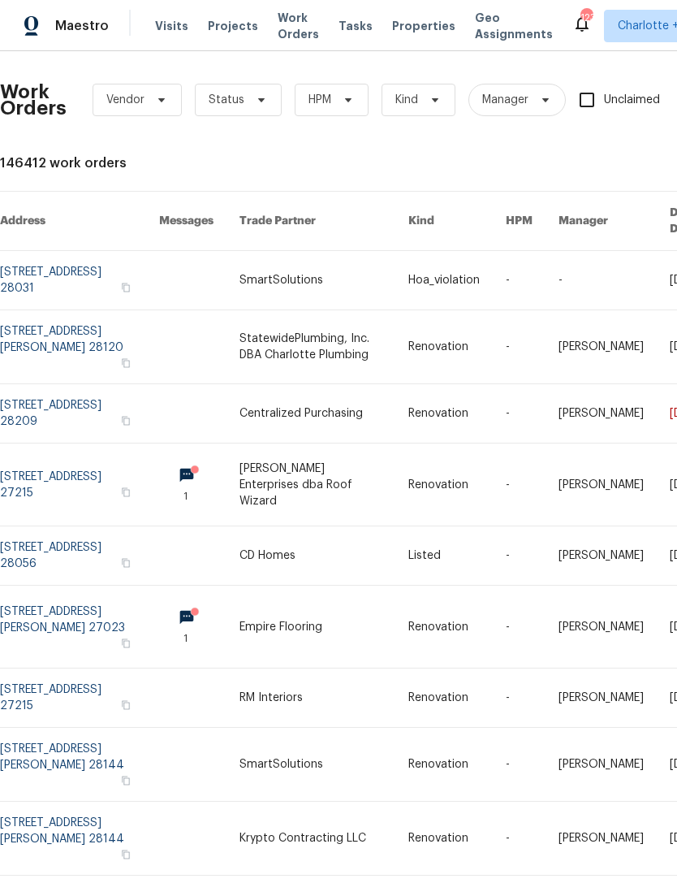
click at [279, 30] on span "Work Orders" at bounding box center [298, 26] width 41 height 32
click at [250, 96] on span at bounding box center [259, 99] width 18 height 13
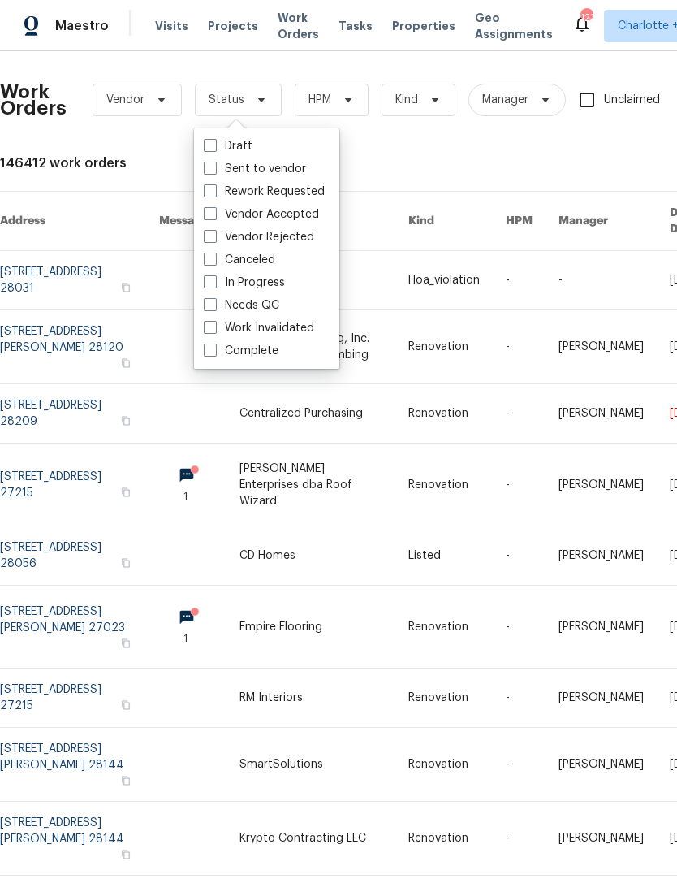
click at [211, 303] on span at bounding box center [210, 304] width 13 height 13
click at [211, 303] on input "Needs QC" at bounding box center [209, 302] width 11 height 11
checkbox input "true"
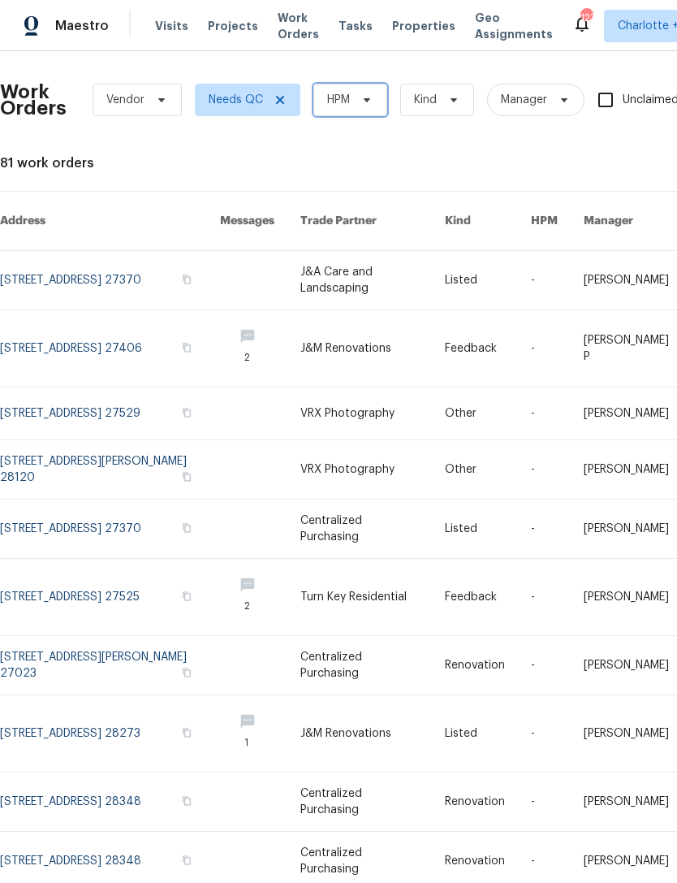
click at [348, 100] on span "HPM" at bounding box center [338, 100] width 23 height 16
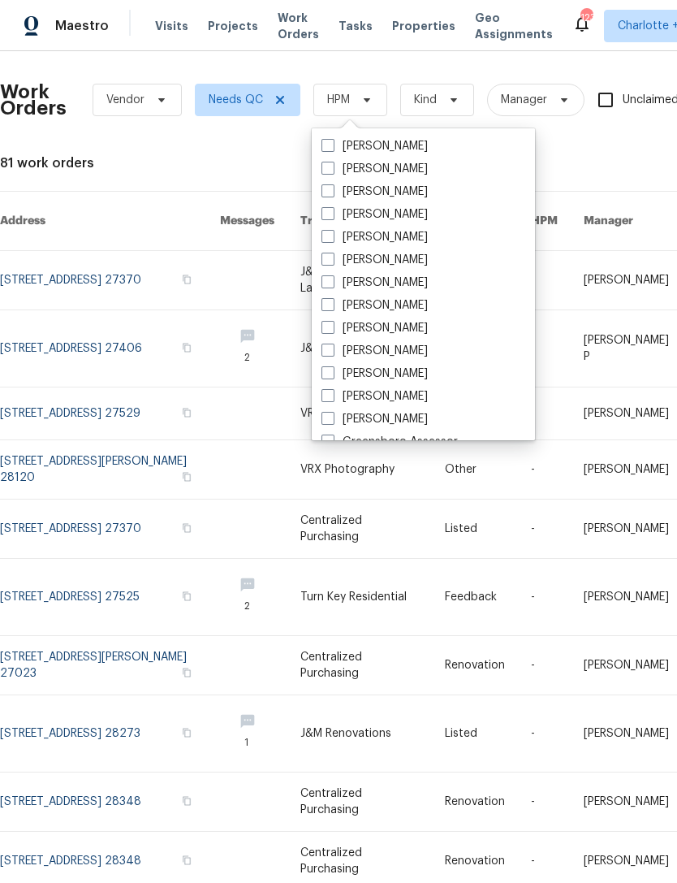
click at [334, 285] on span at bounding box center [328, 281] width 13 height 13
click at [332, 285] on input "[PERSON_NAME]" at bounding box center [327, 280] width 11 height 11
checkbox input "true"
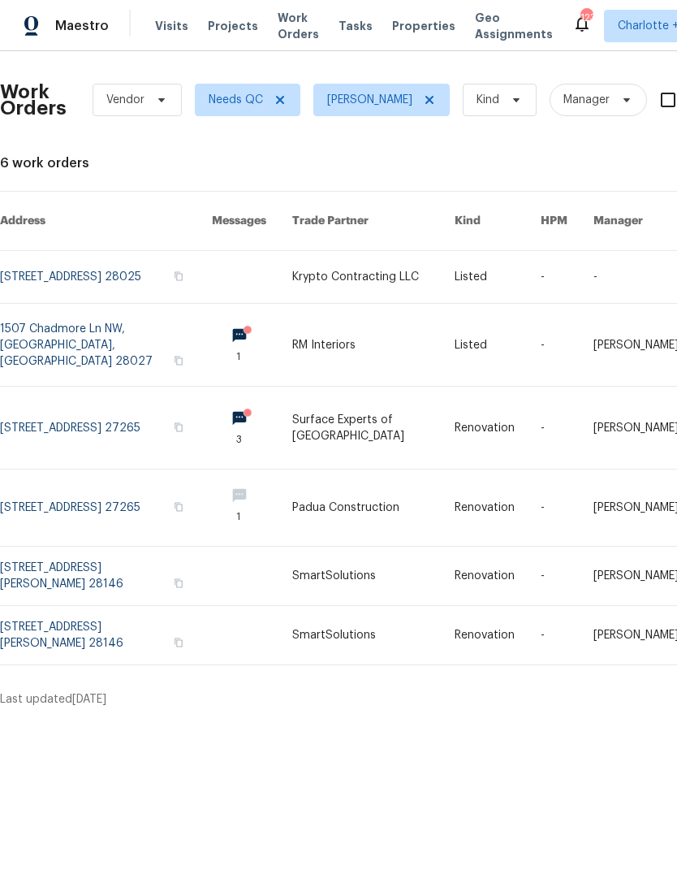
click at [525, 419] on link at bounding box center [498, 428] width 86 height 82
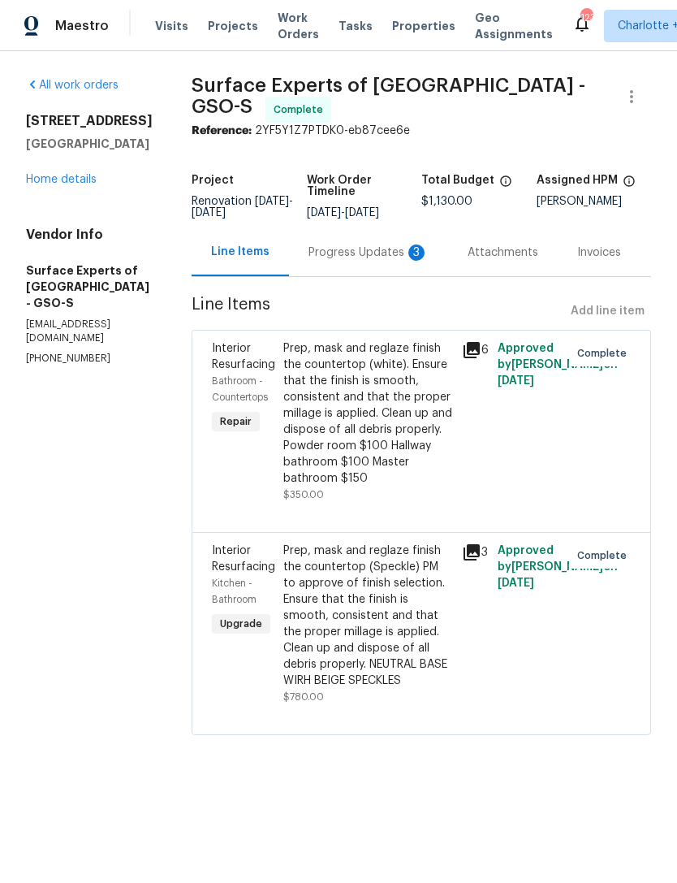
click at [54, 175] on link "Home details" at bounding box center [61, 179] width 71 height 11
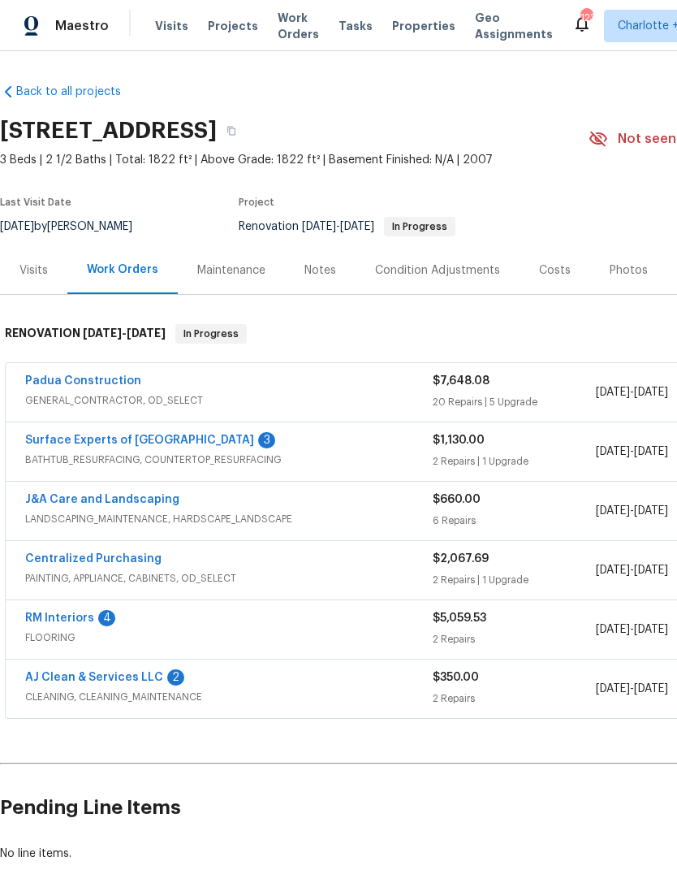
click at [219, 32] on span "Projects" at bounding box center [233, 26] width 50 height 16
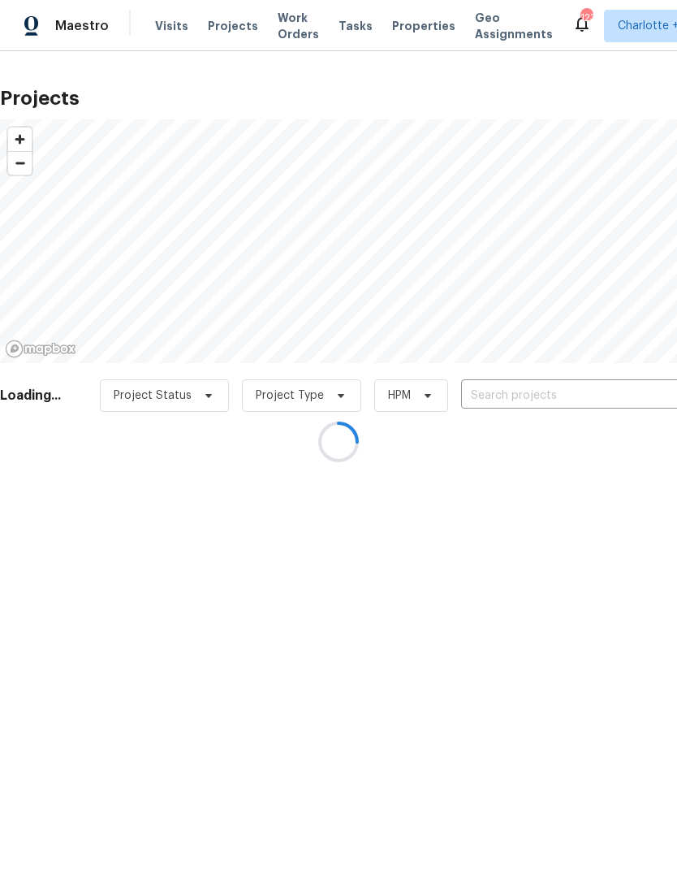
click at [509, 393] on div at bounding box center [338, 441] width 677 height 883
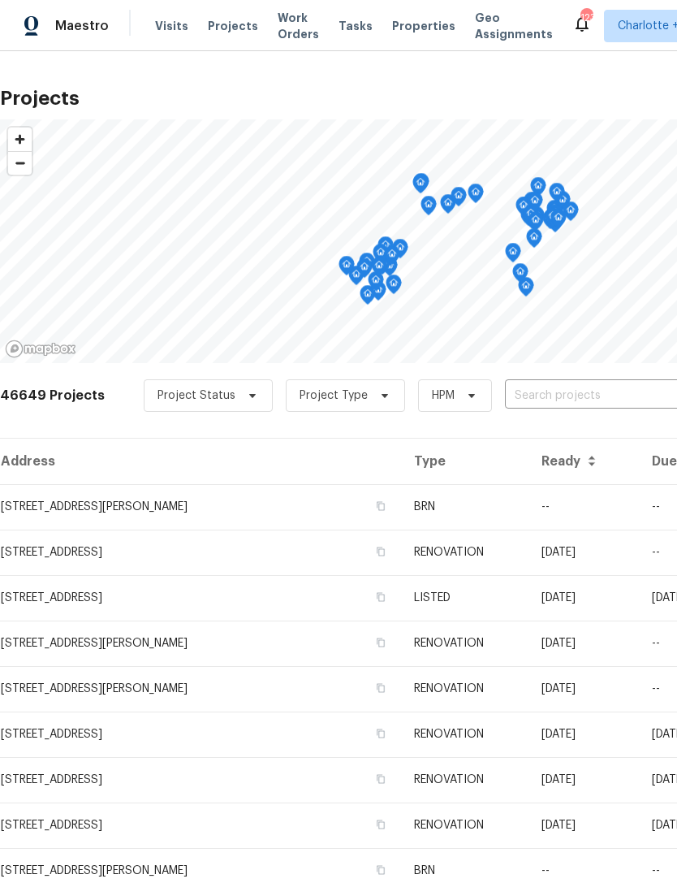
click at [526, 396] on input "text" at bounding box center [598, 395] width 186 height 25
type input "rollingwoo"
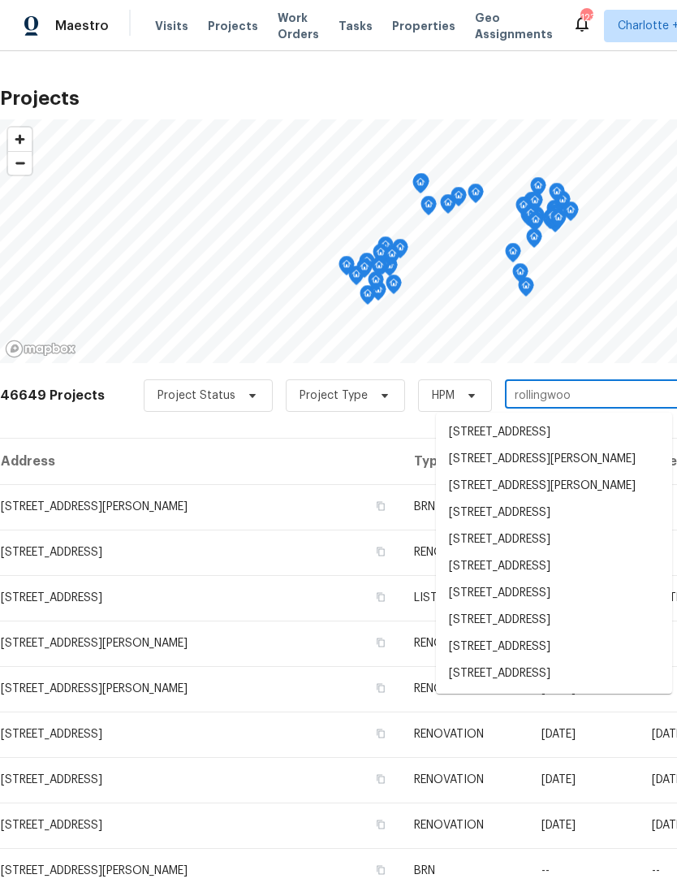
scroll to position [27, 0]
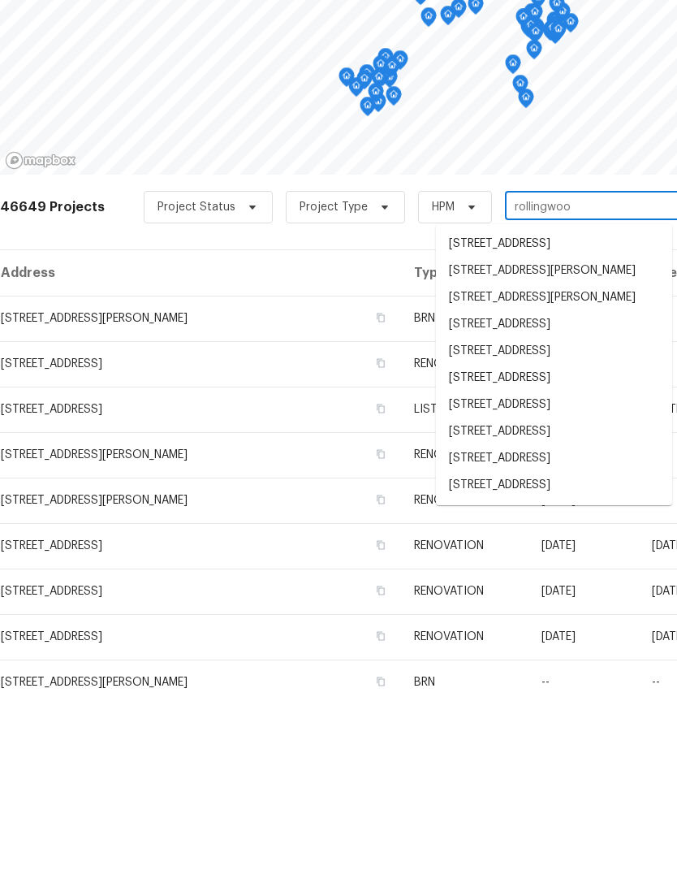
click at [573, 607] on li "[STREET_ADDRESS]" at bounding box center [554, 620] width 236 height 27
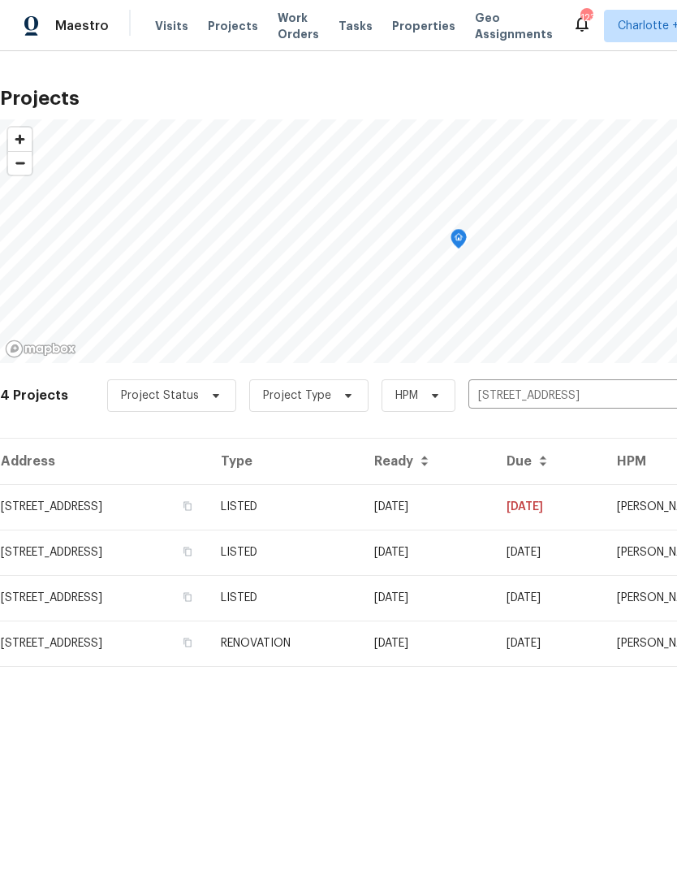
click at [494, 506] on td "[DATE]" at bounding box center [427, 506] width 132 height 45
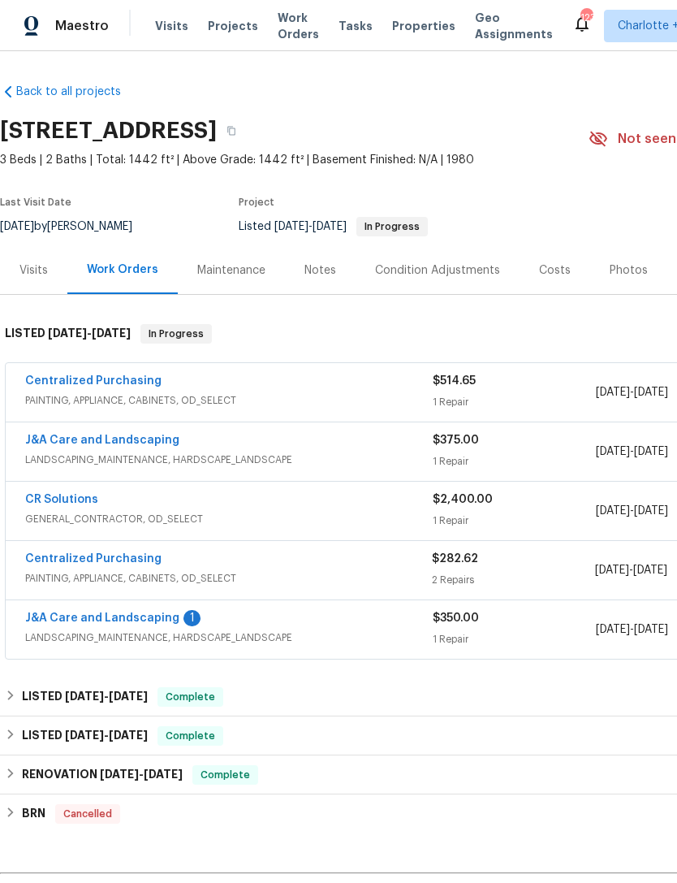
click at [167, 26] on span "Visits" at bounding box center [171, 26] width 33 height 16
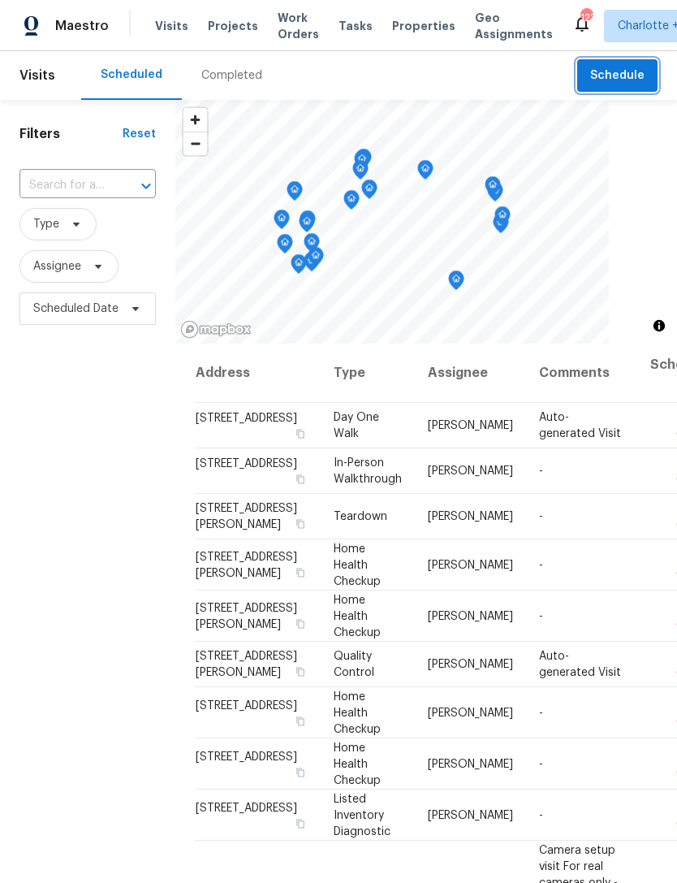
click at [635, 78] on span "Schedule" at bounding box center [618, 76] width 54 height 20
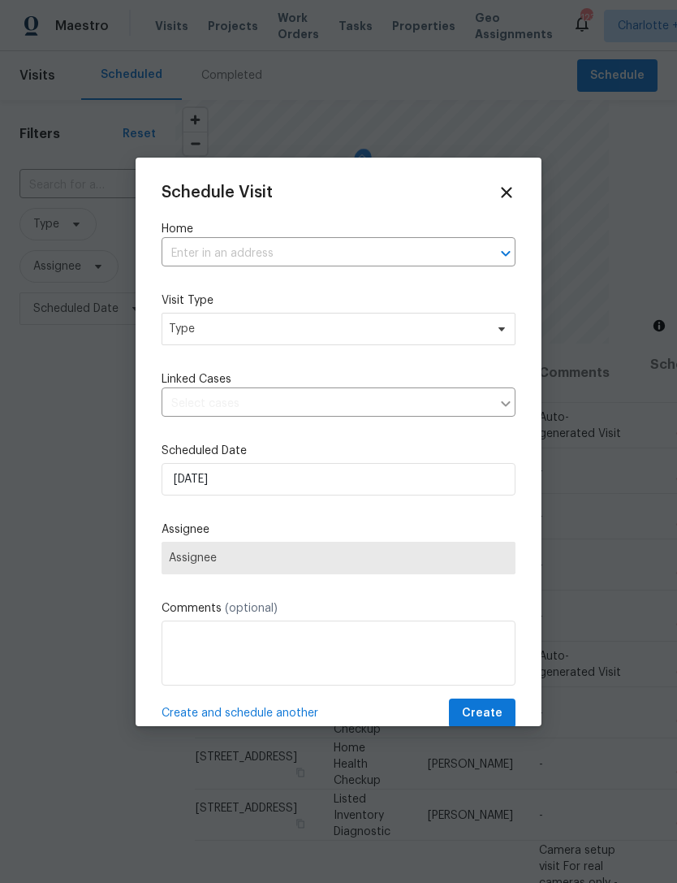
click at [290, 253] on input "text" at bounding box center [316, 253] width 309 height 25
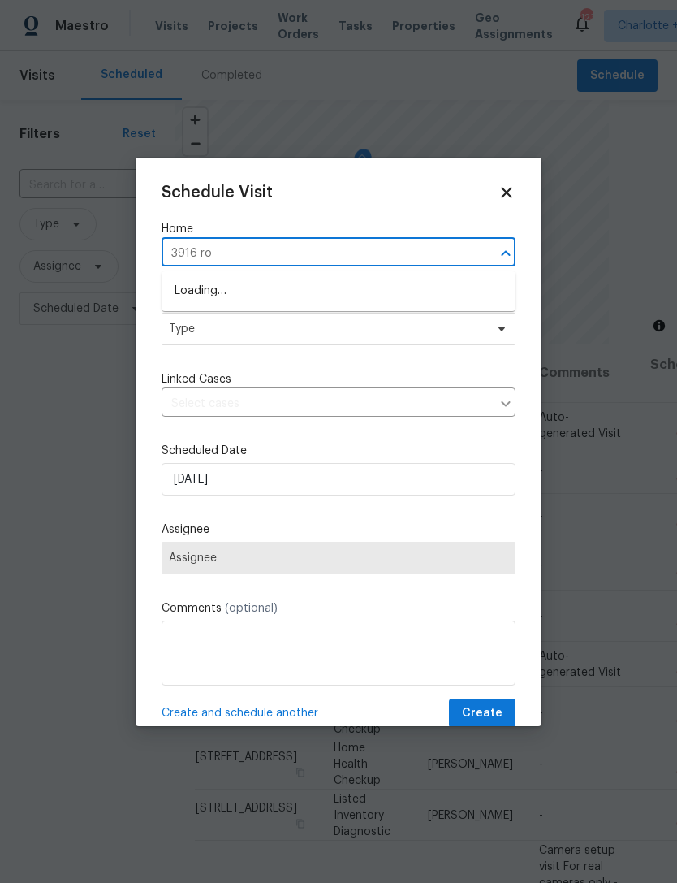
type input "3916 rol"
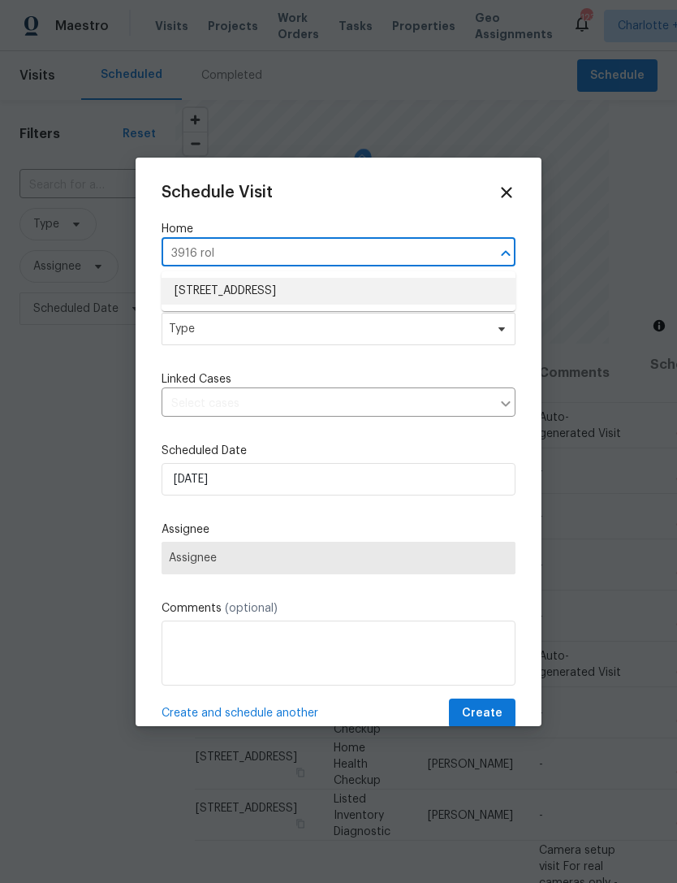
click at [340, 288] on li "[STREET_ADDRESS]" at bounding box center [339, 291] width 354 height 27
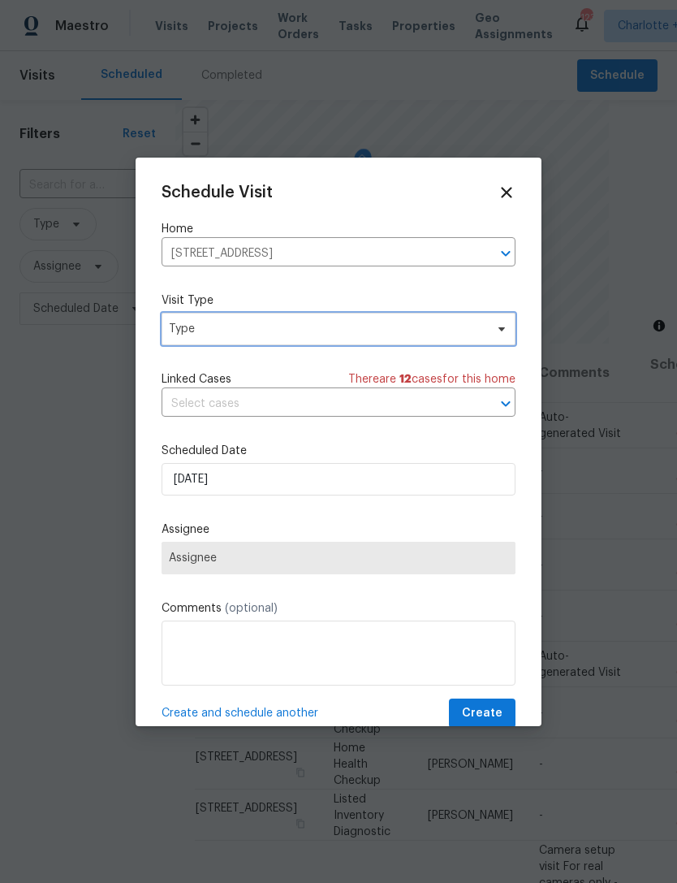
click at [339, 332] on span "Type" at bounding box center [327, 329] width 316 height 16
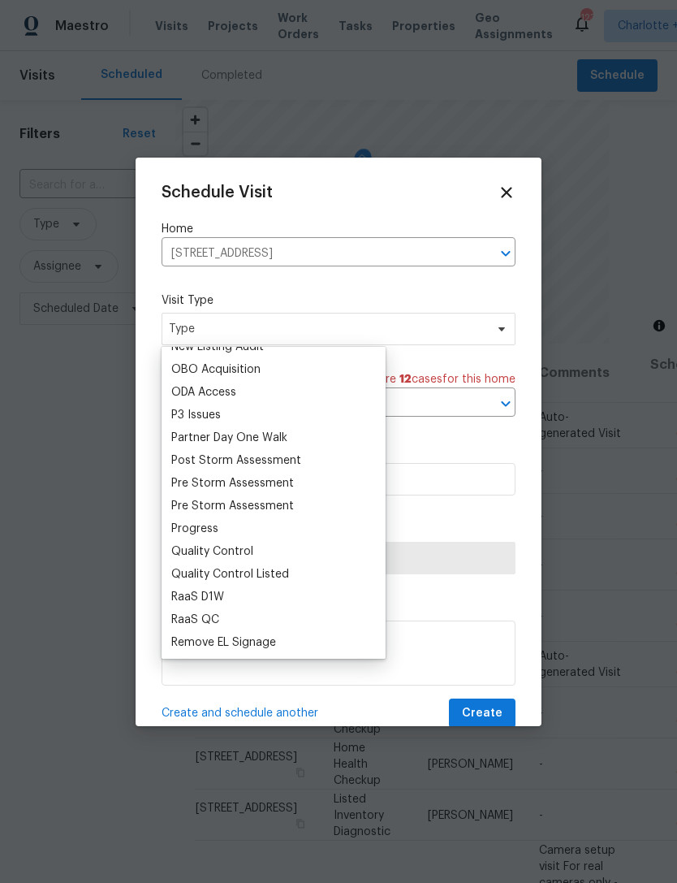
scroll to position [930, 0]
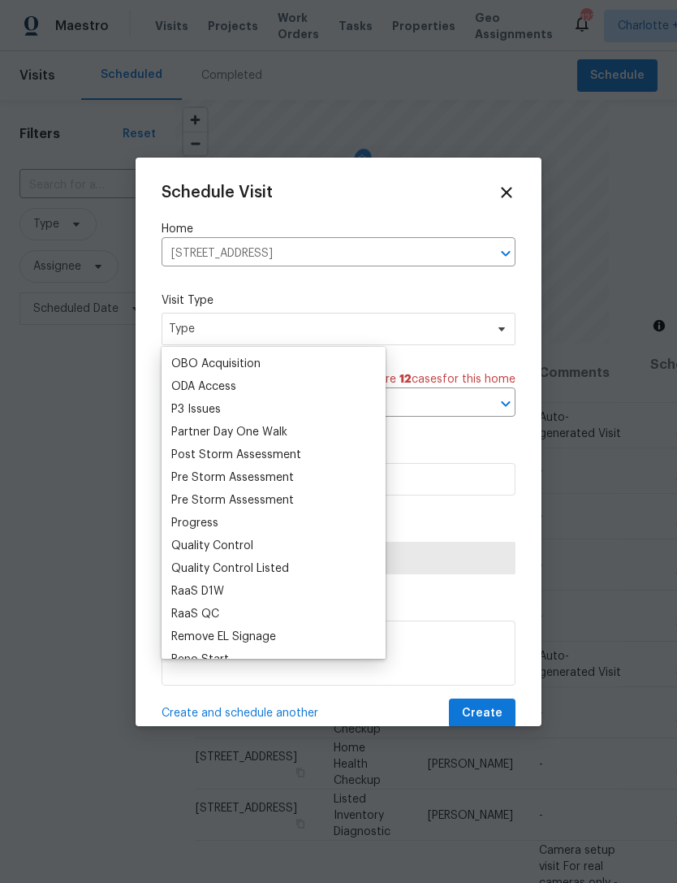
click at [205, 521] on div "Progress" at bounding box center [194, 523] width 47 height 16
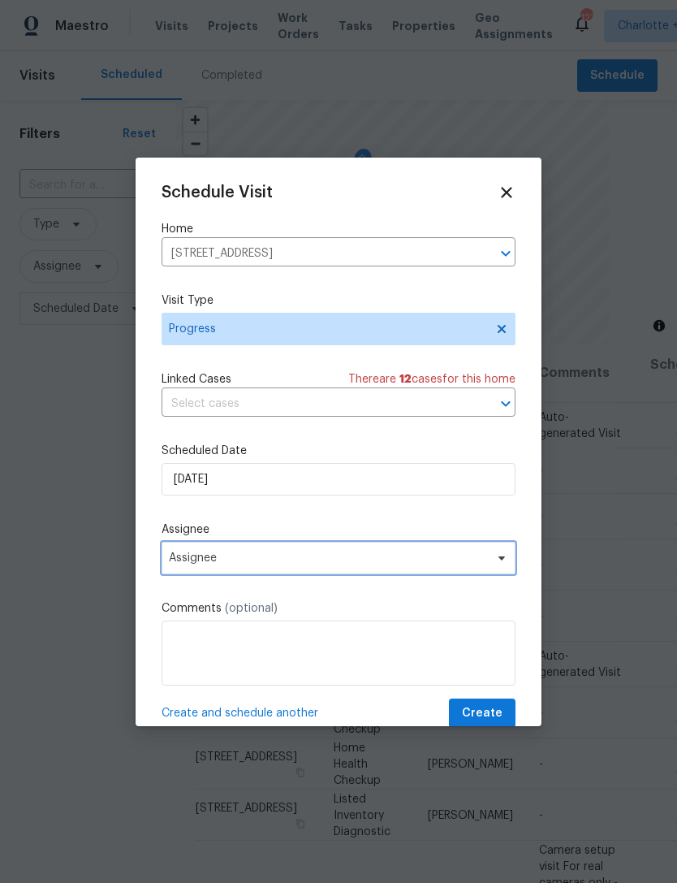
click at [286, 565] on span "Assignee" at bounding box center [328, 558] width 318 height 13
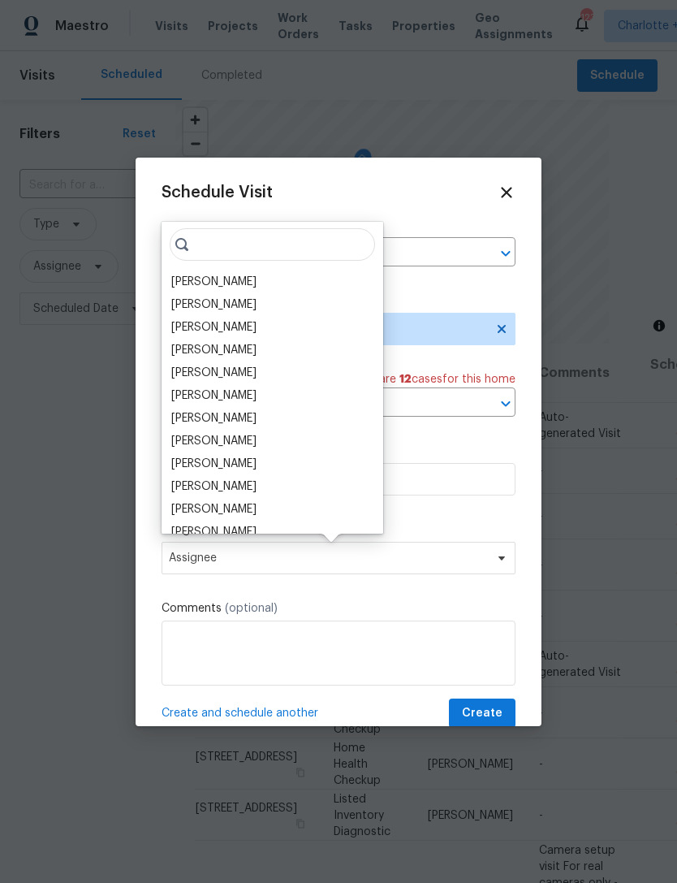
click at [234, 329] on div "[PERSON_NAME]" at bounding box center [213, 327] width 85 height 16
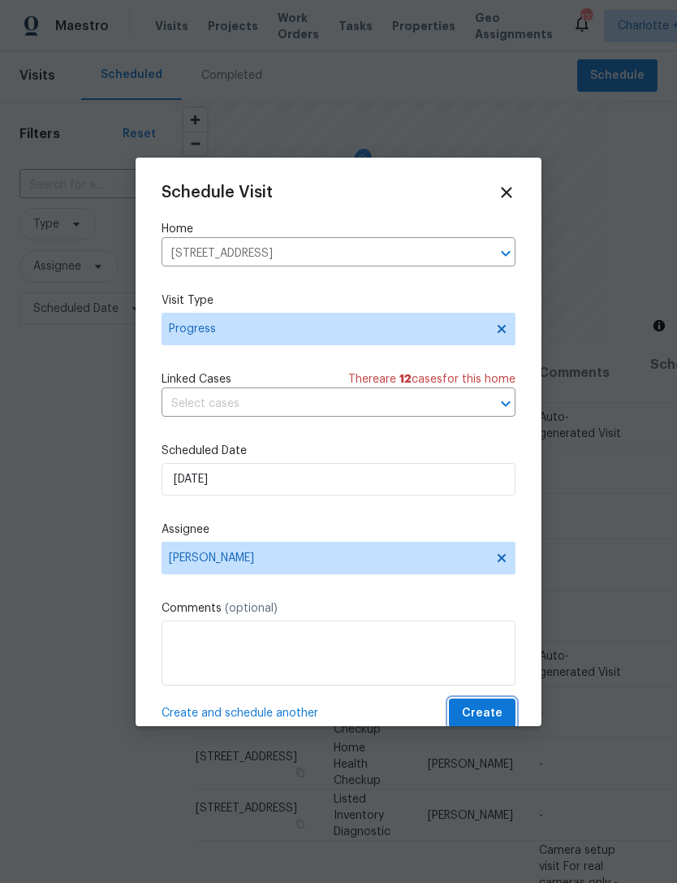
click at [487, 709] on span "Create" at bounding box center [482, 713] width 41 height 20
